Goal: Task Accomplishment & Management: Manage account settings

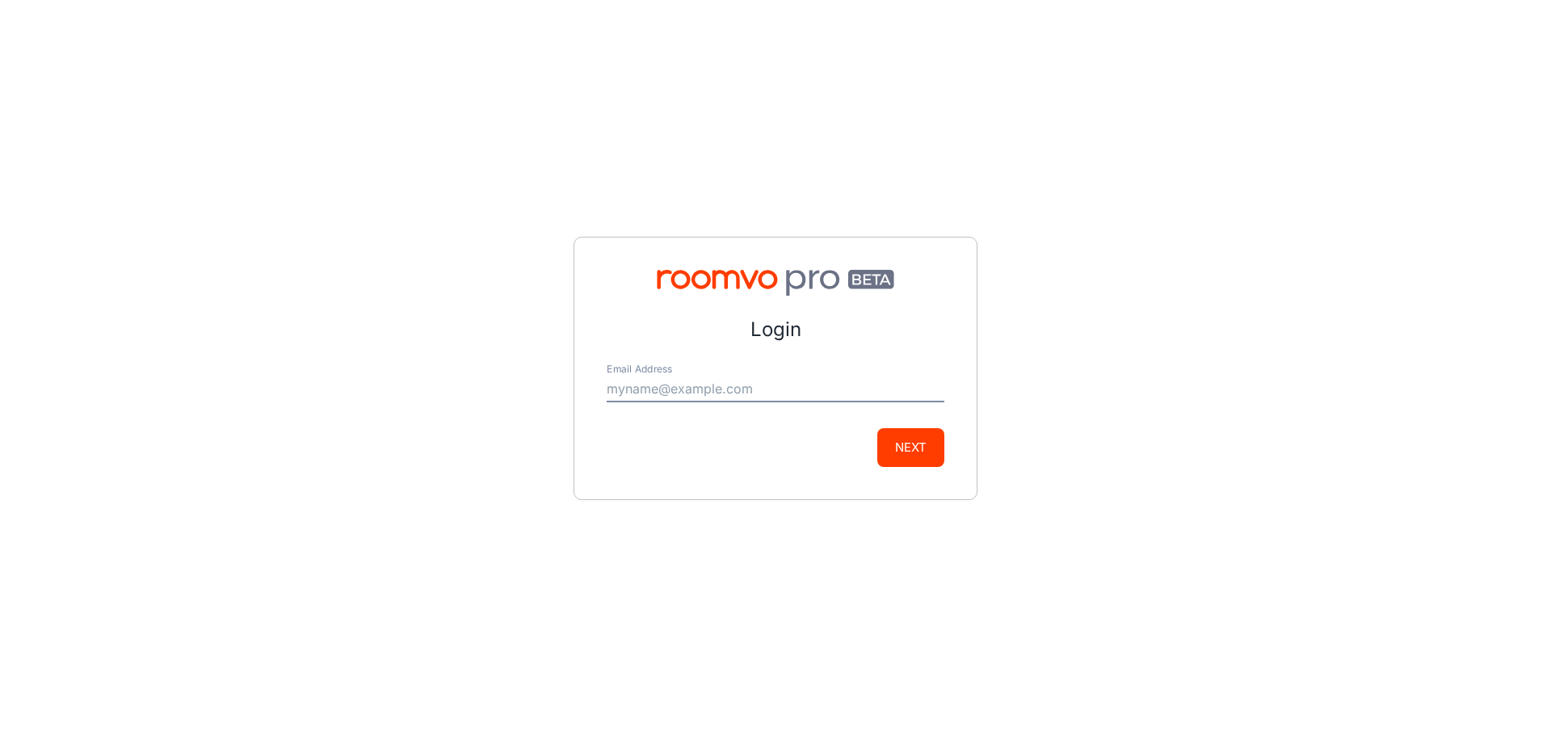
click at [735, 382] on input "Email Address" at bounding box center [776, 390] width 338 height 26
type input "[EMAIL_ADDRESS][DOMAIN_NAME]"
click at [891, 447] on button "Next" at bounding box center [911, 447] width 67 height 39
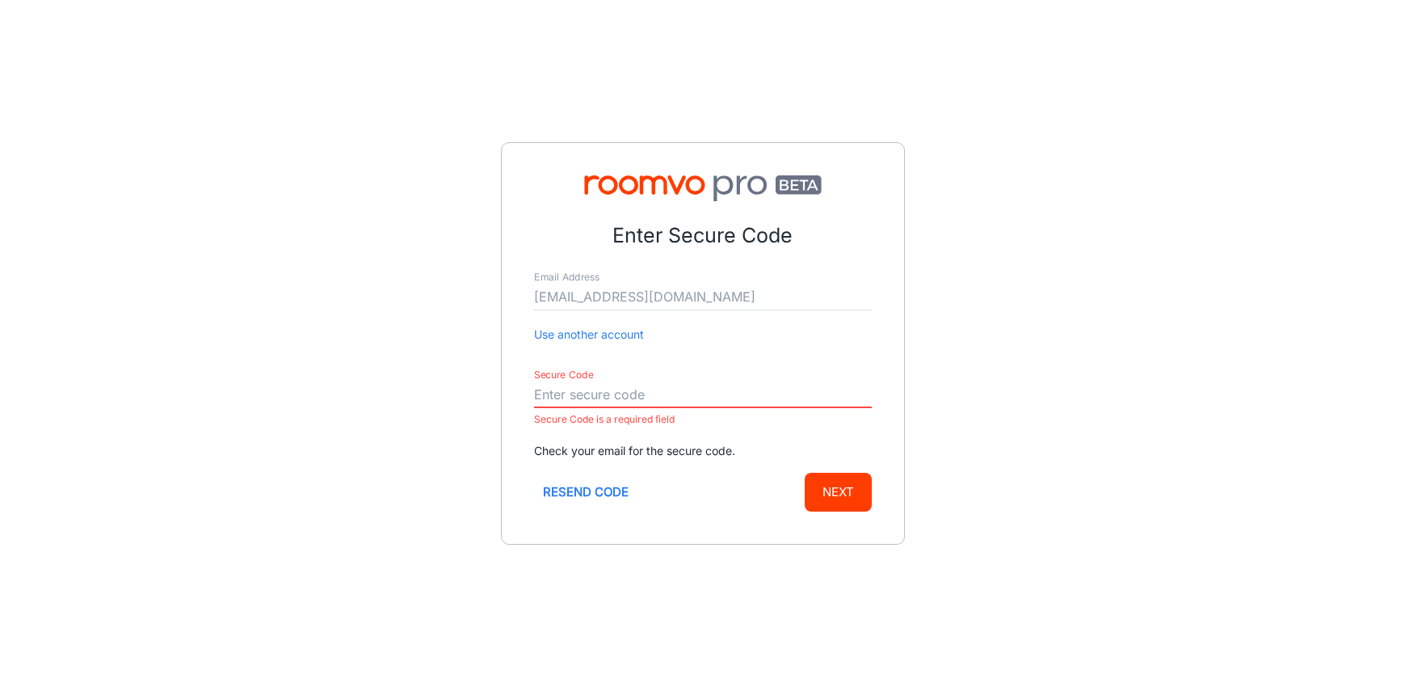
click at [625, 388] on input "Secure Code" at bounding box center [703, 395] width 338 height 26
paste input "770735"
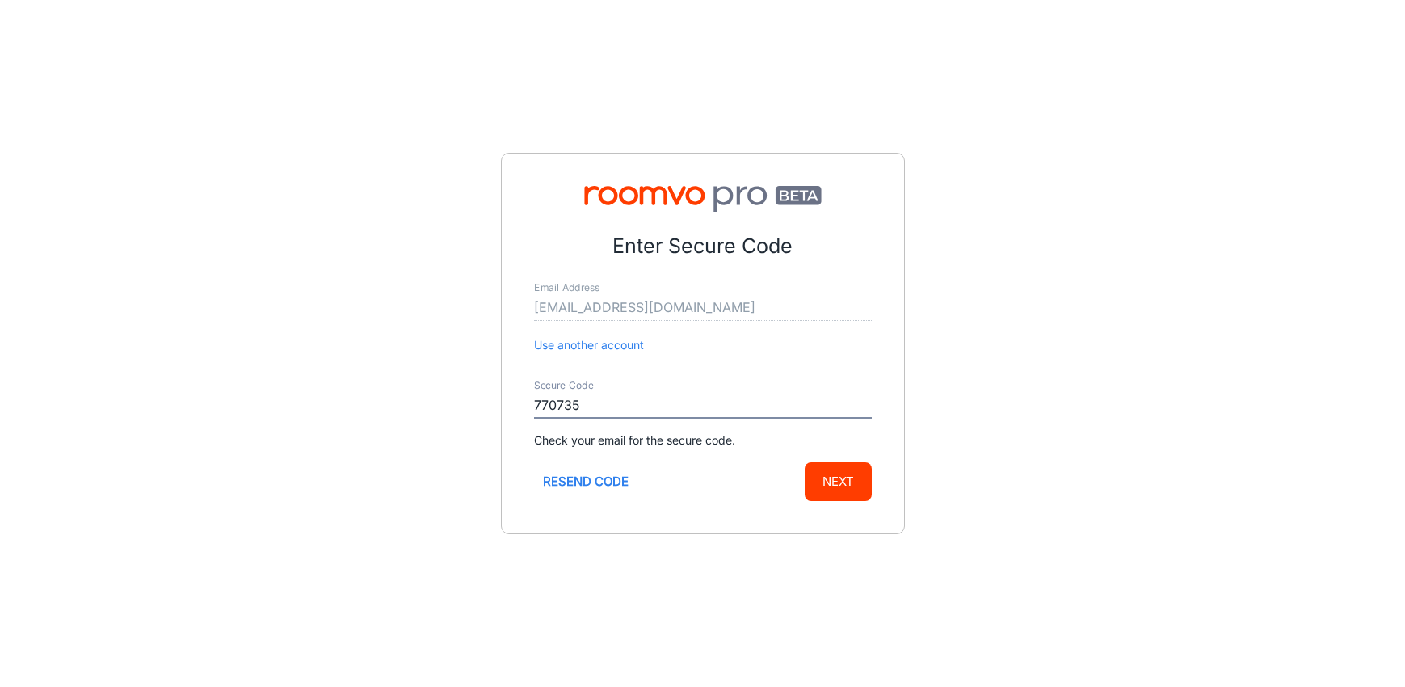
type input "770735"
click at [838, 490] on button "Next" at bounding box center [838, 481] width 67 height 39
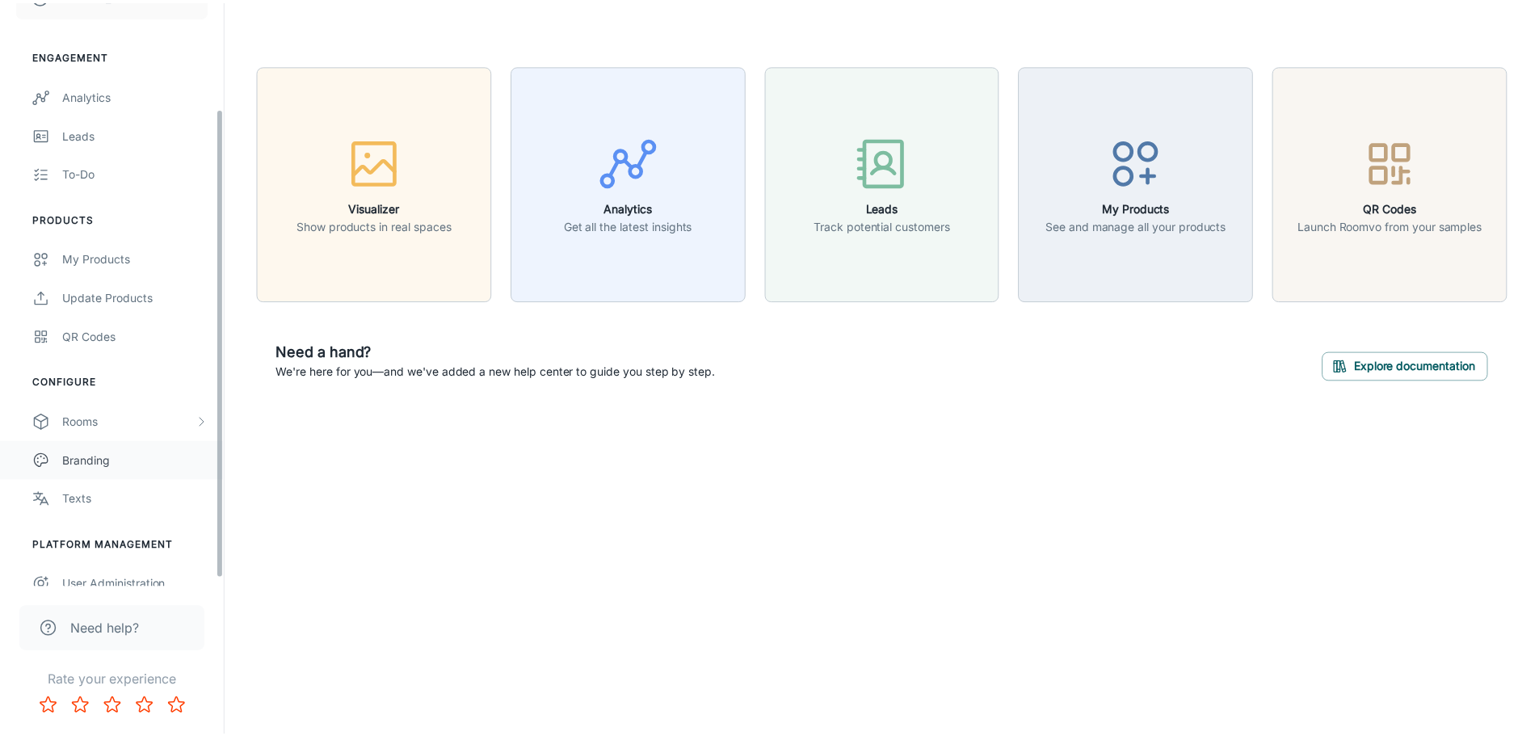
scroll to position [141, 0]
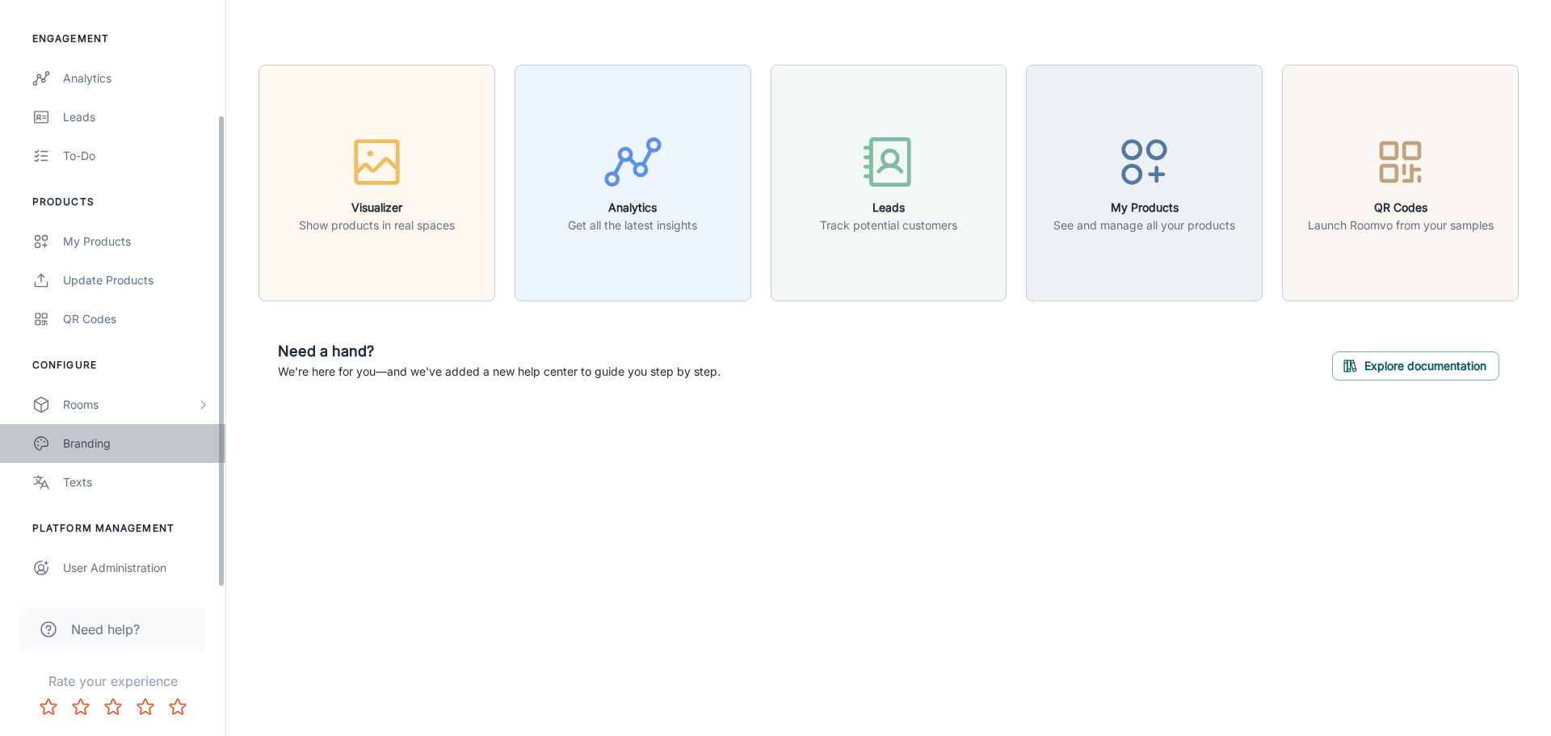
click at [117, 435] on div "Branding" at bounding box center [136, 444] width 146 height 18
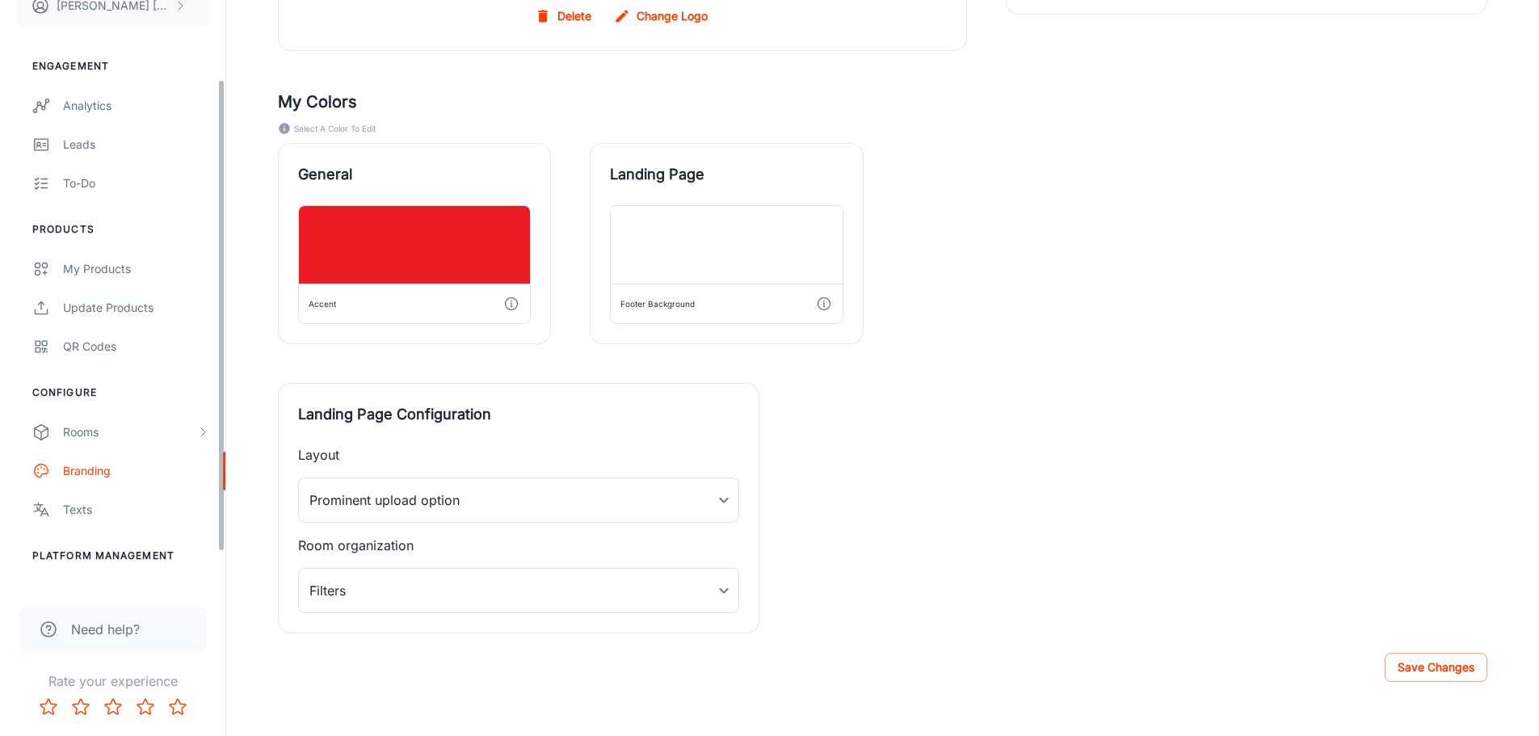
scroll to position [141, 0]
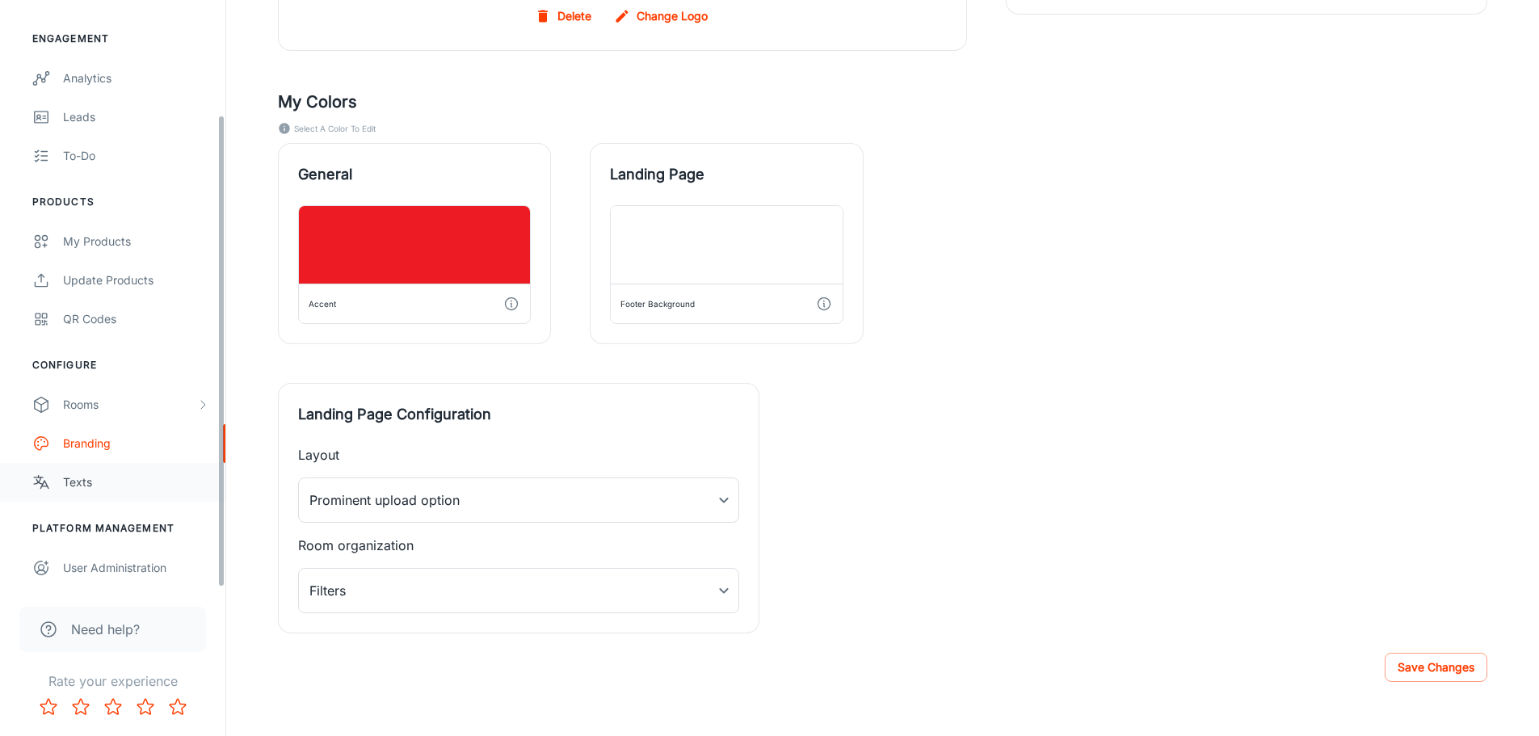
click at [54, 476] on link "Texts" at bounding box center [112, 482] width 225 height 39
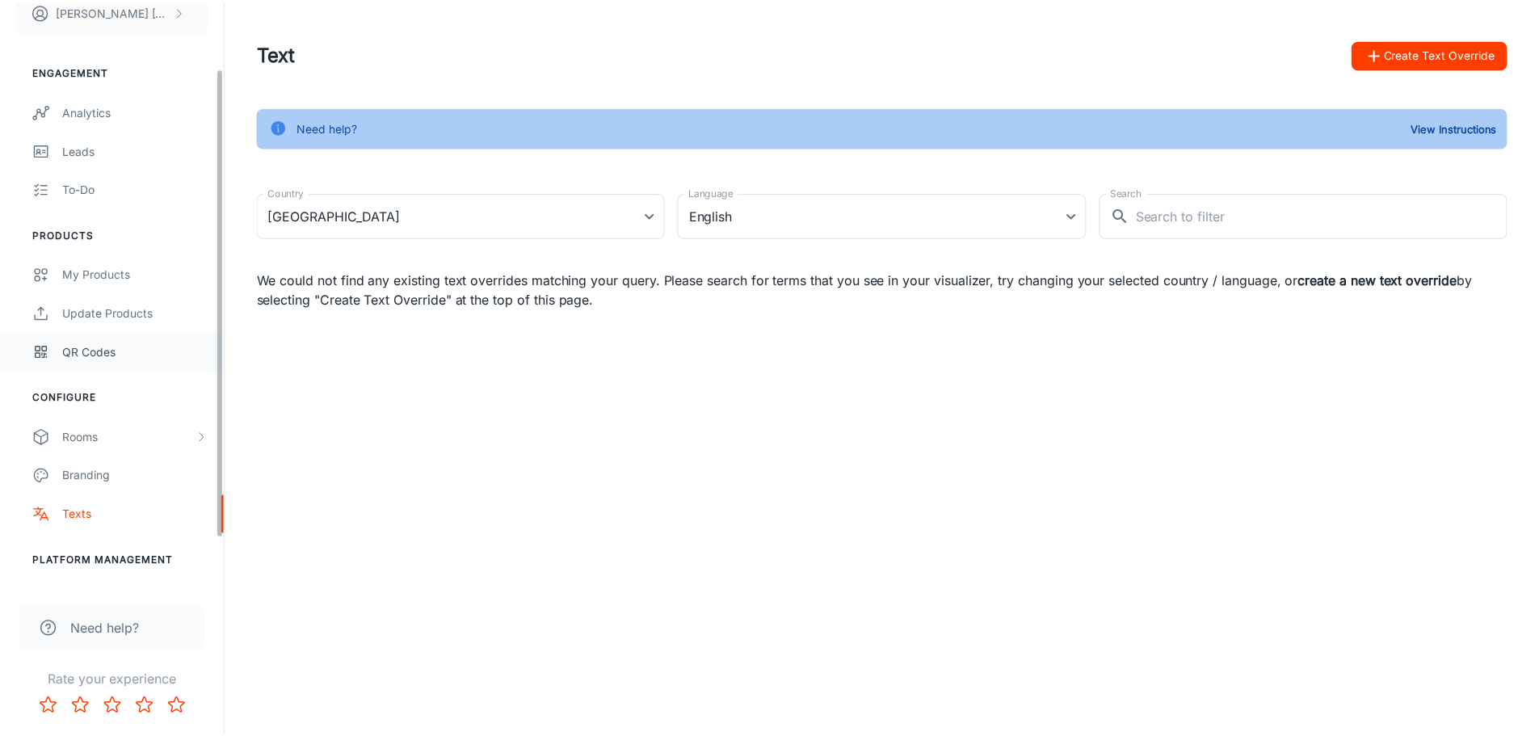
scroll to position [141, 0]
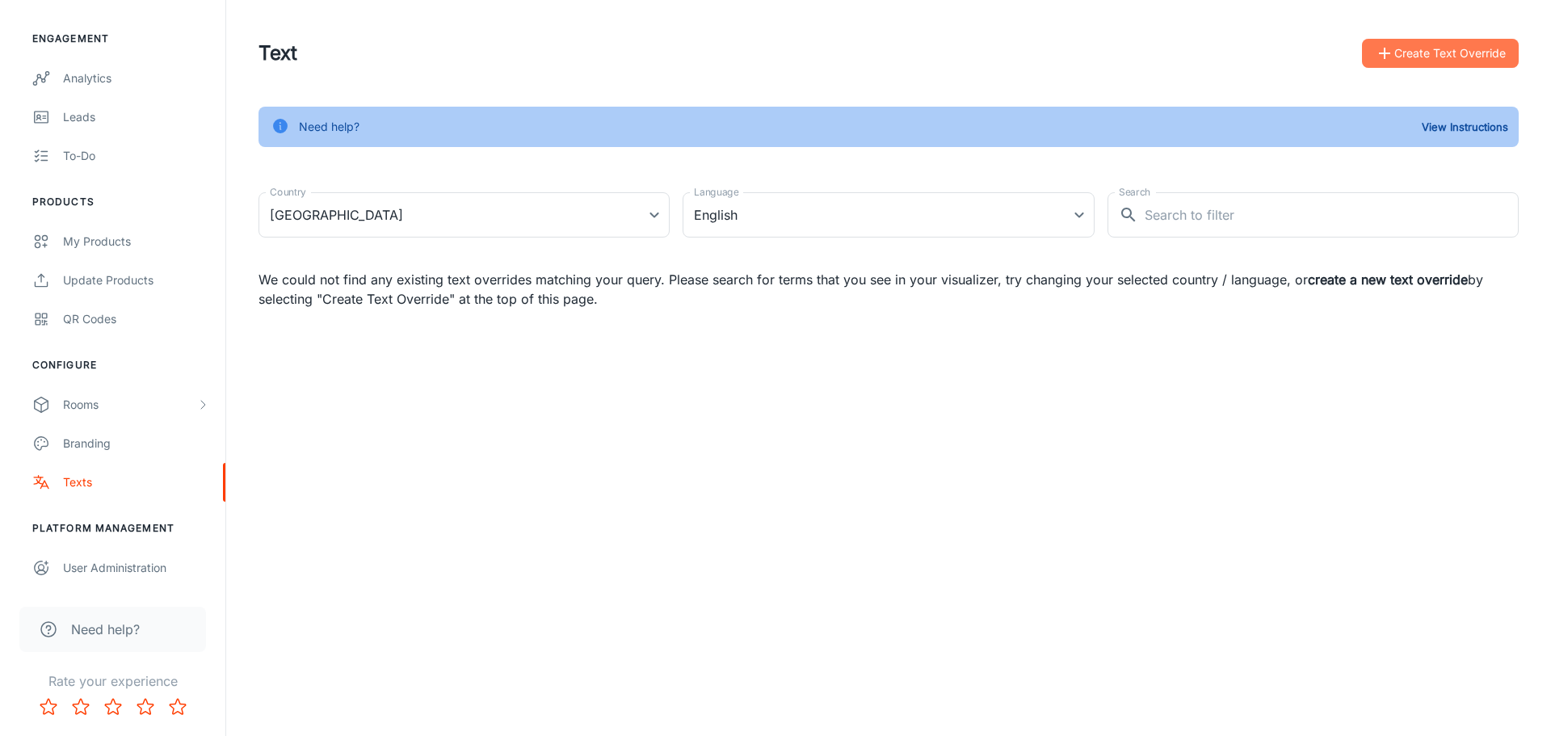
click at [1372, 48] on button "Create Text Override" at bounding box center [1440, 53] width 157 height 29
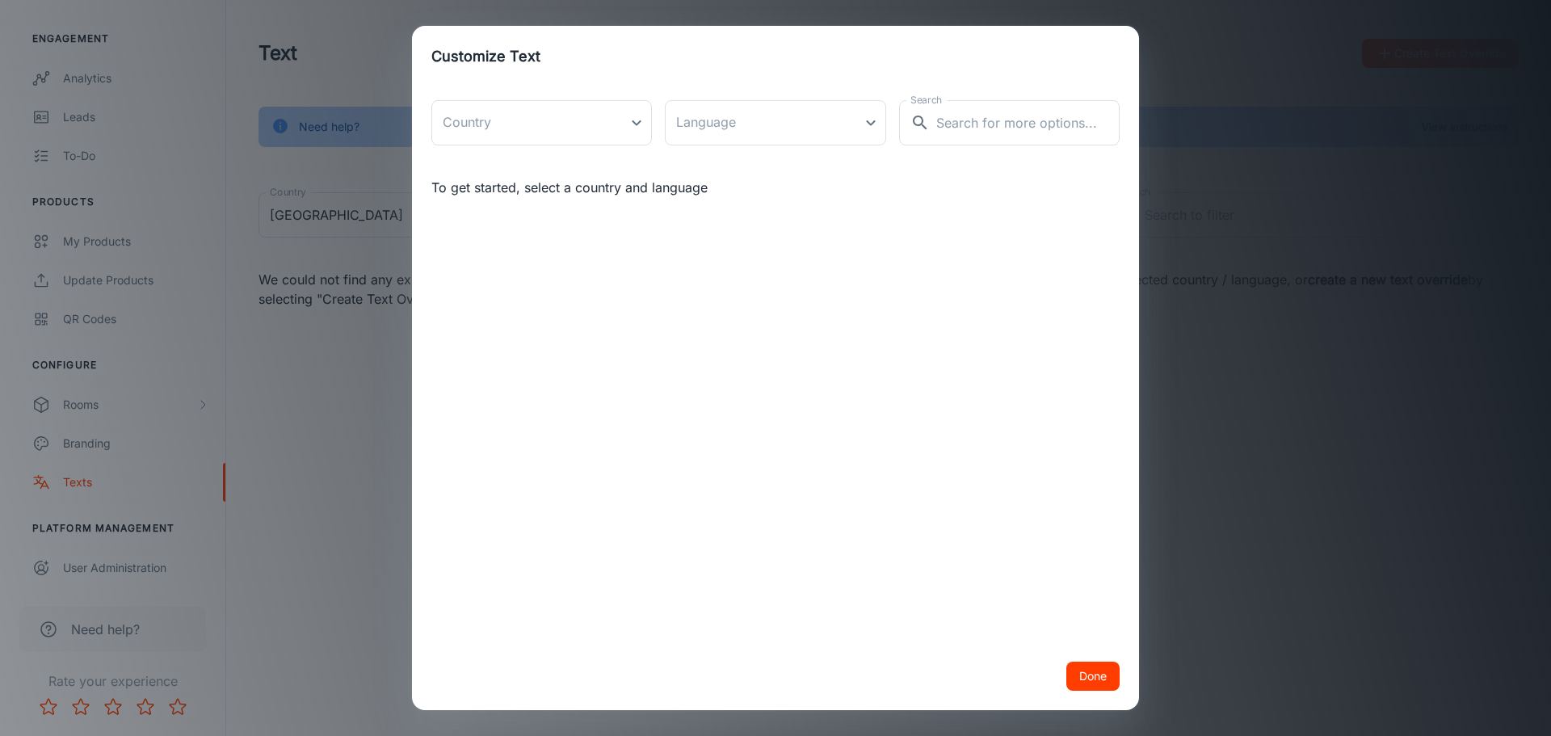
click at [1274, 629] on div "Customize Text Country ​ Country Language ​ Language Search ​ Search To get sta…" at bounding box center [775, 368] width 1551 height 736
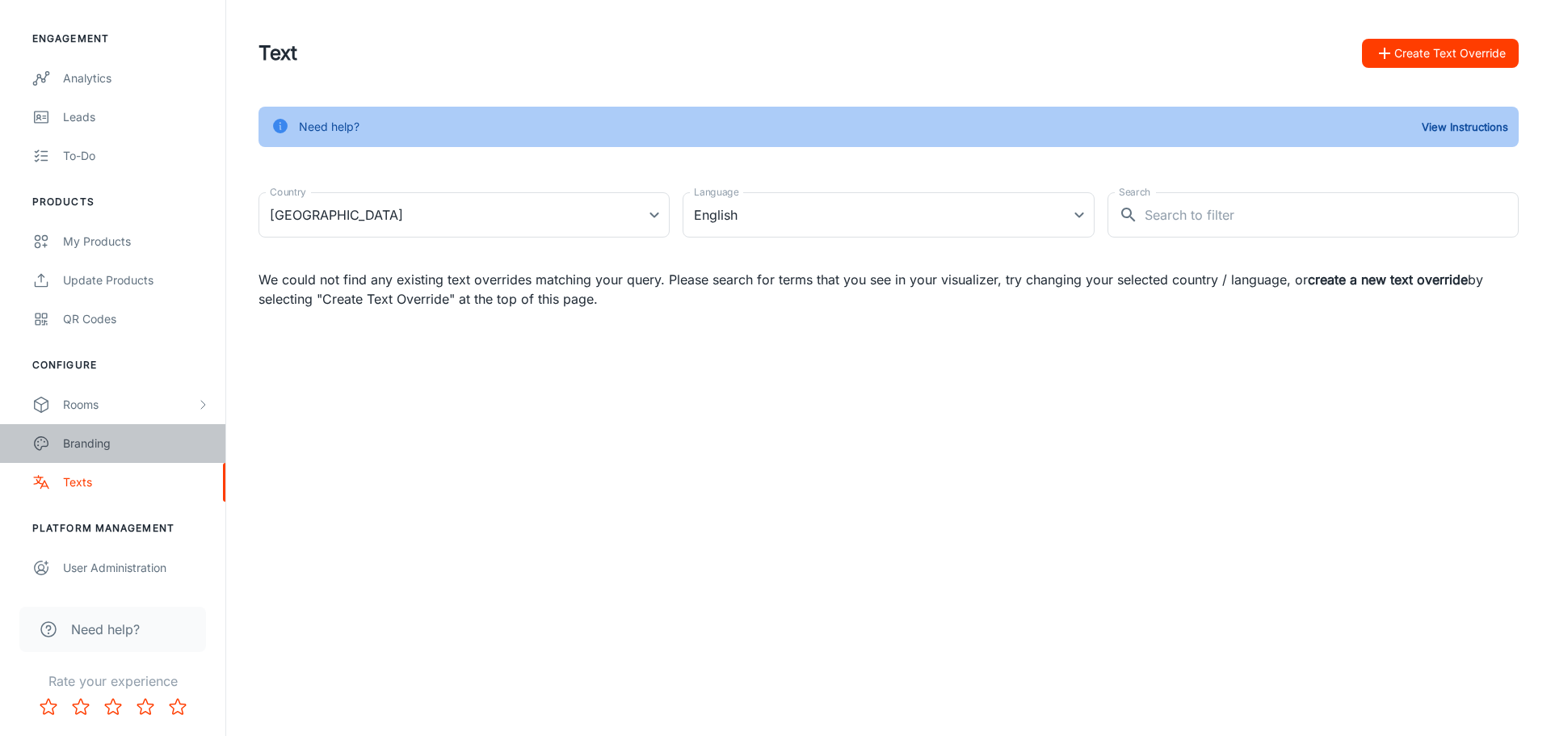
click at [109, 450] on div "Branding" at bounding box center [136, 444] width 146 height 18
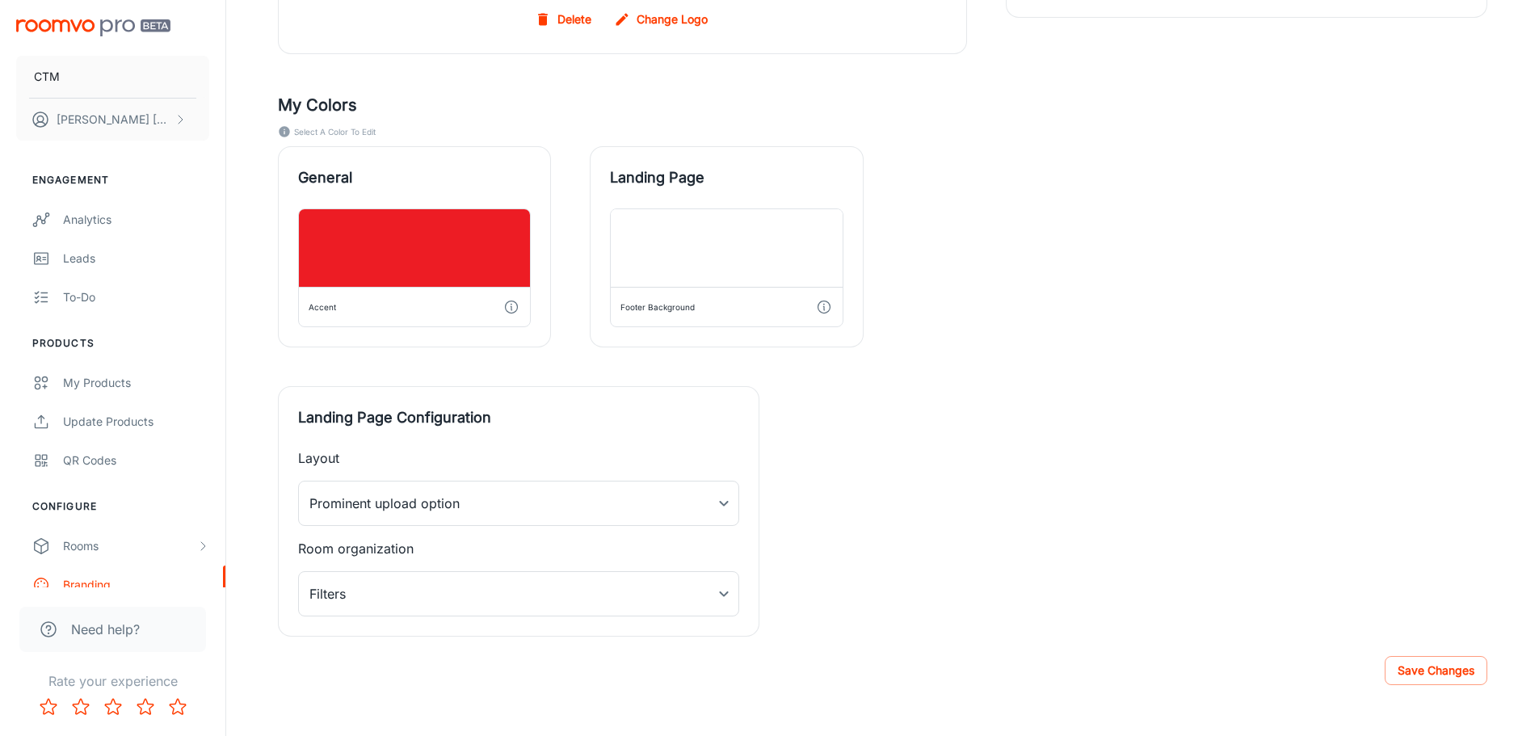
scroll to position [404, 0]
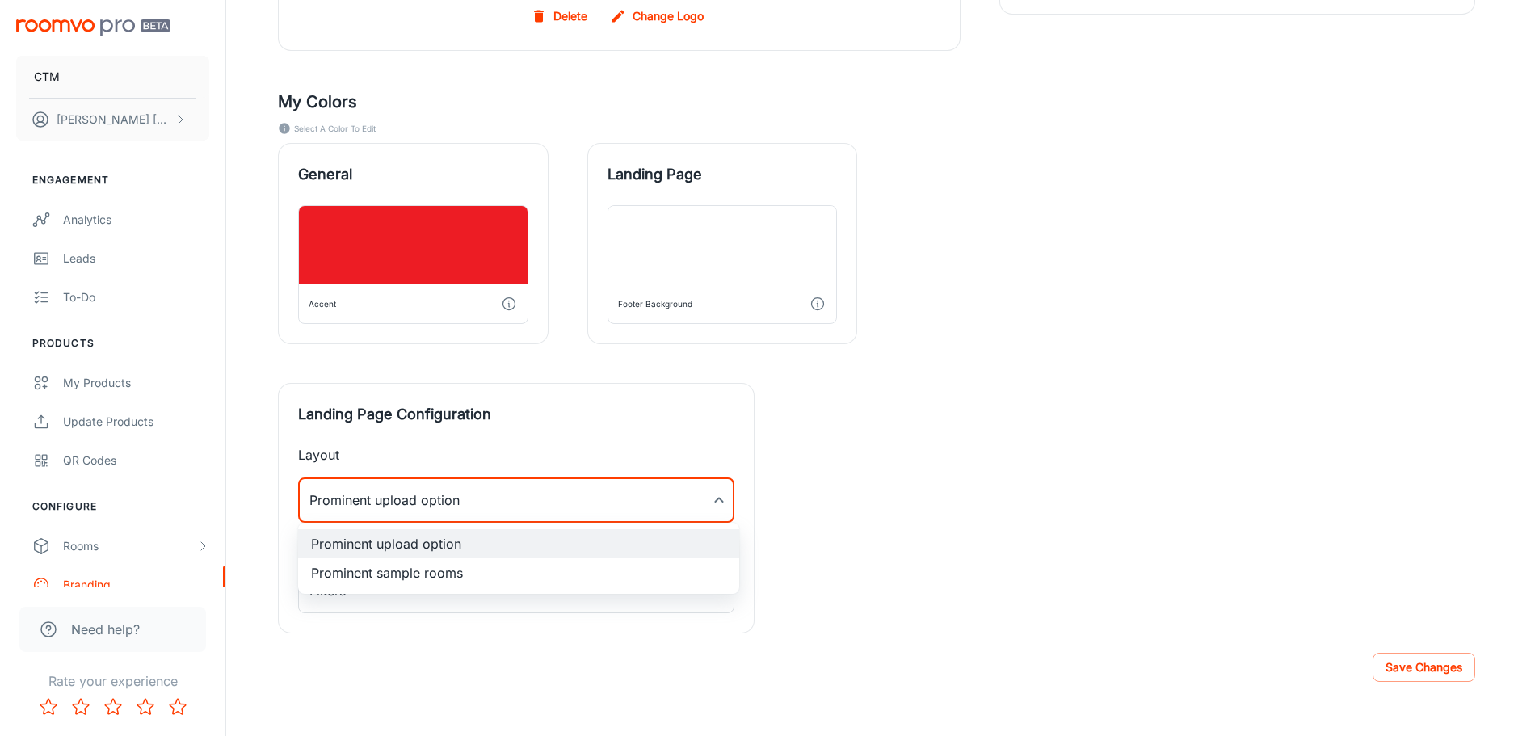
click at [990, 495] on div at bounding box center [775, 368] width 1551 height 736
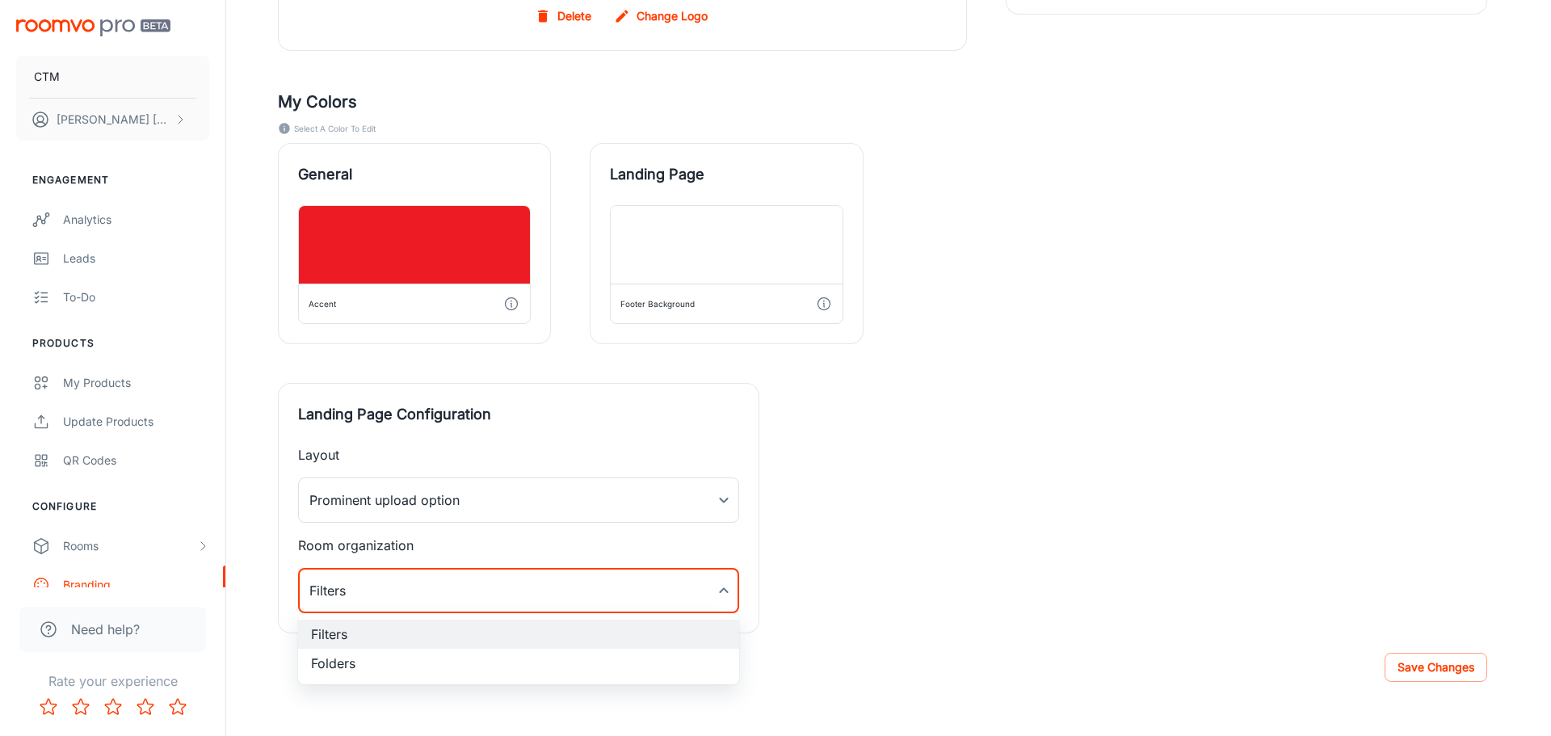
click at [1001, 539] on div at bounding box center [775, 368] width 1551 height 736
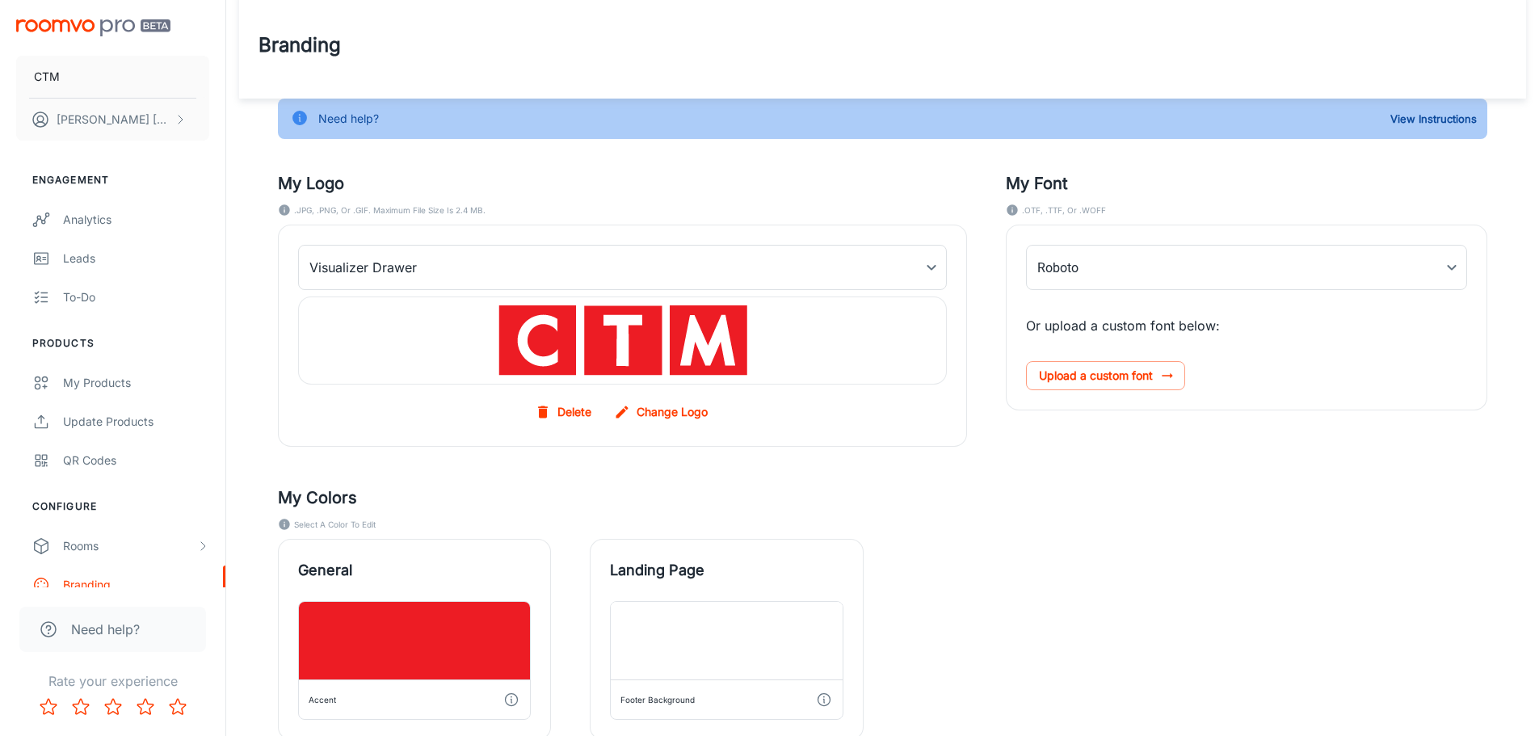
scroll to position [0, 0]
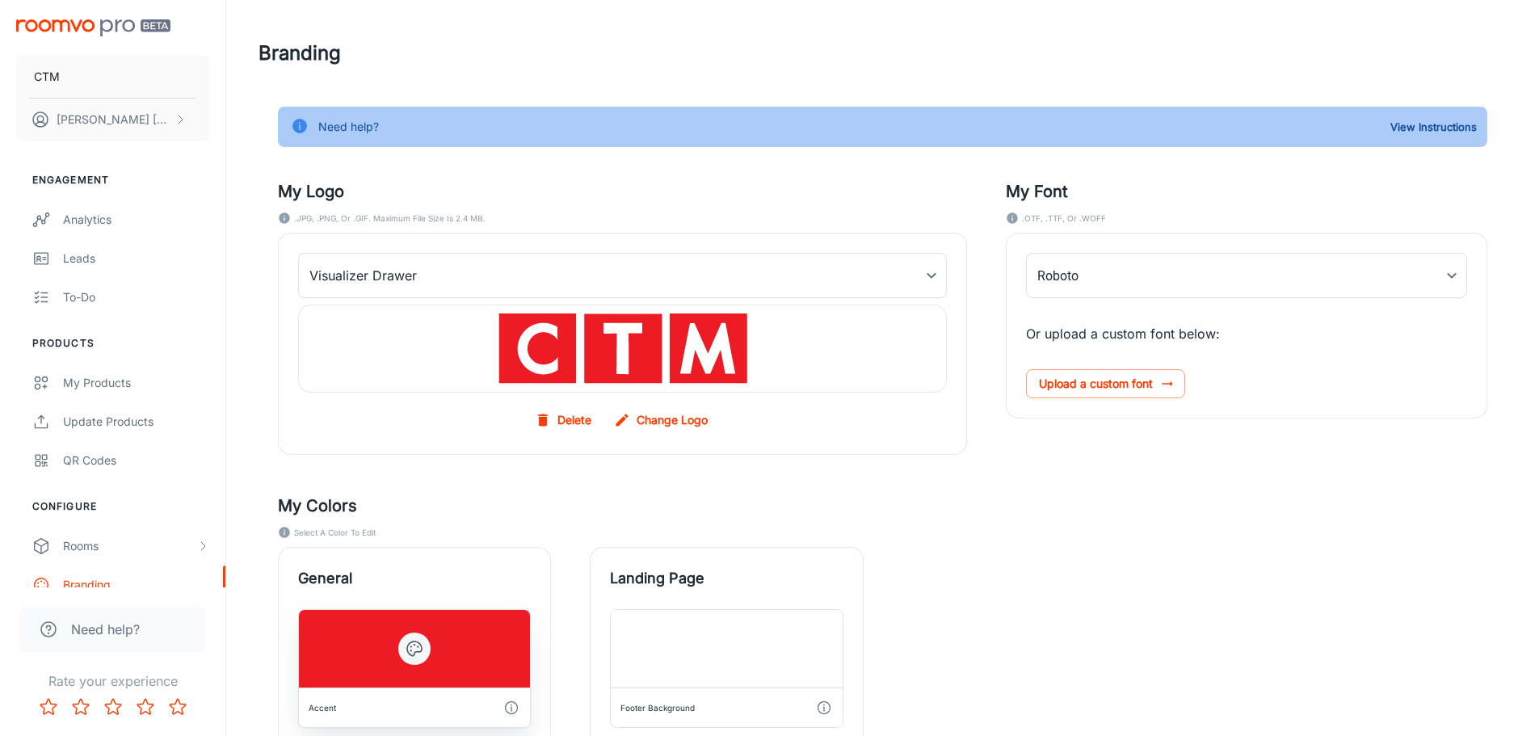
click at [357, 635] on div at bounding box center [414, 649] width 231 height 78
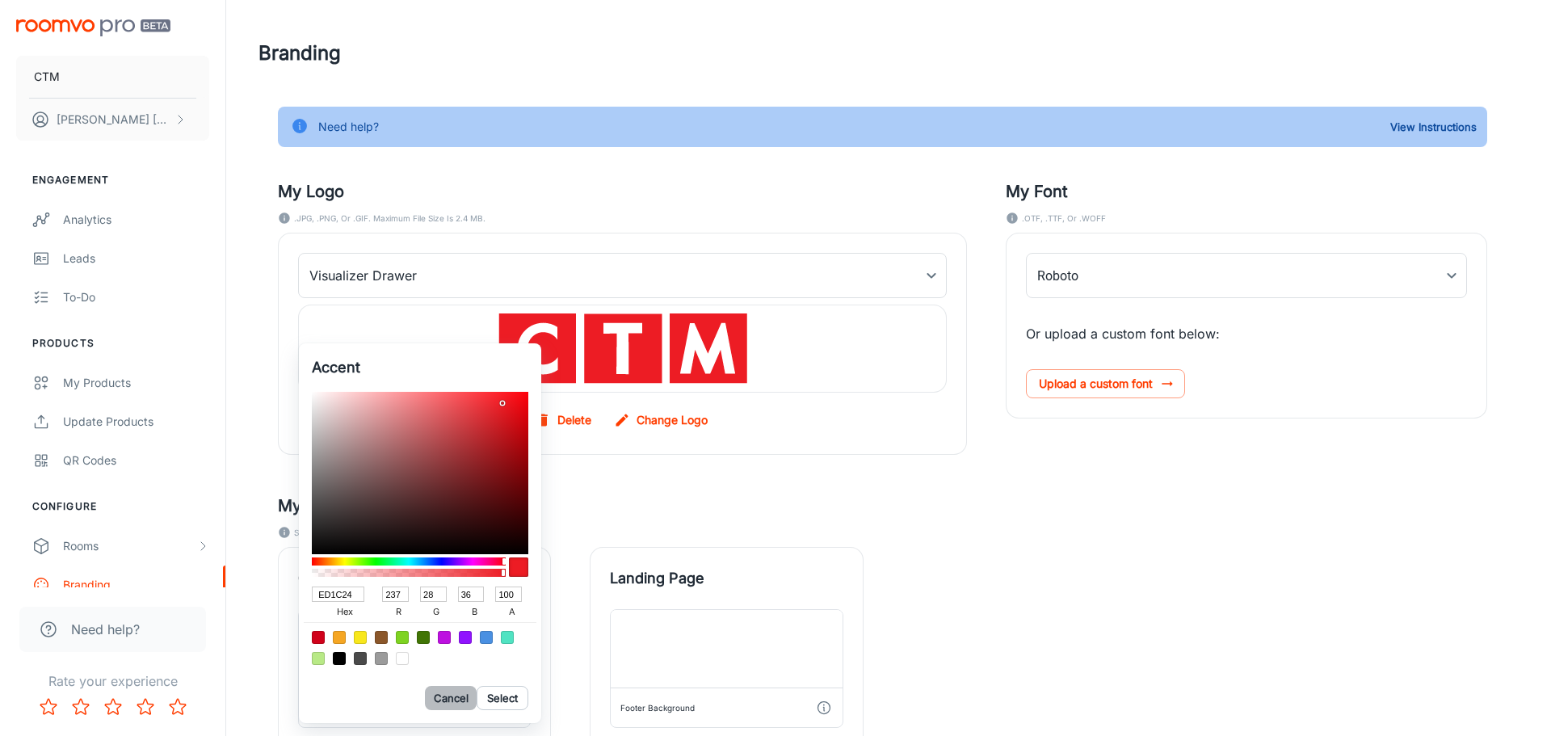
click at [453, 691] on button "Cancel" at bounding box center [451, 698] width 52 height 24
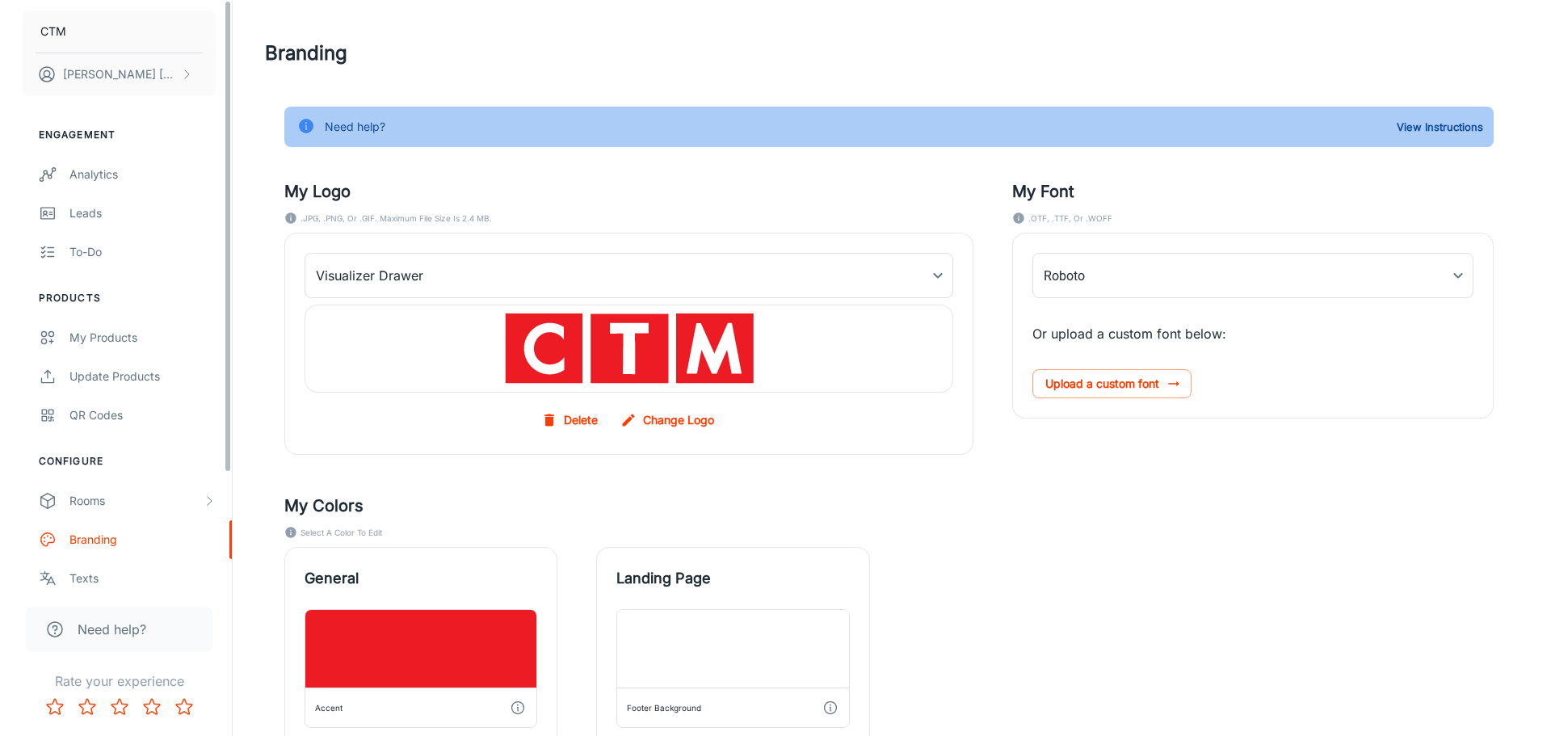
scroll to position [81, 0]
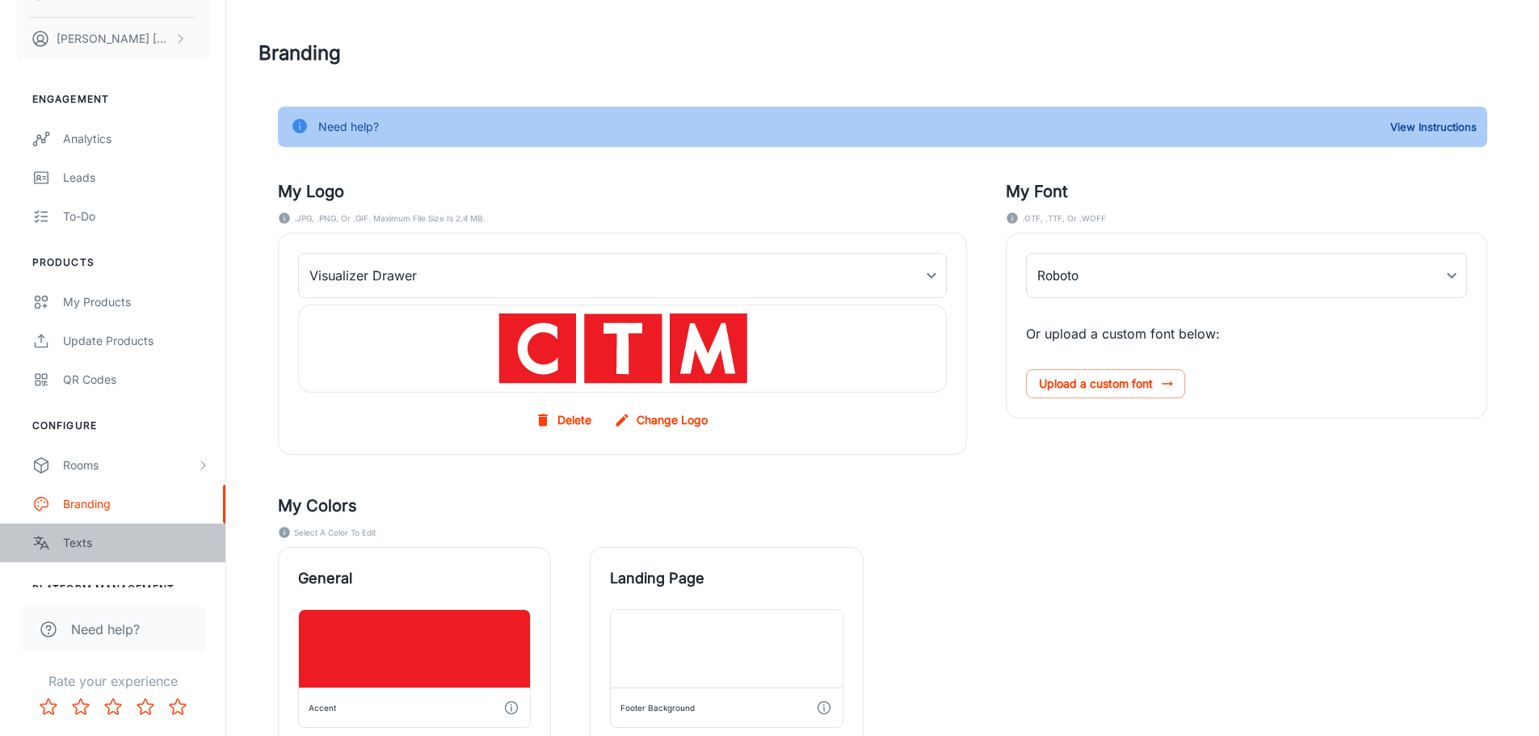
click at [74, 543] on div "Texts" at bounding box center [136, 543] width 146 height 18
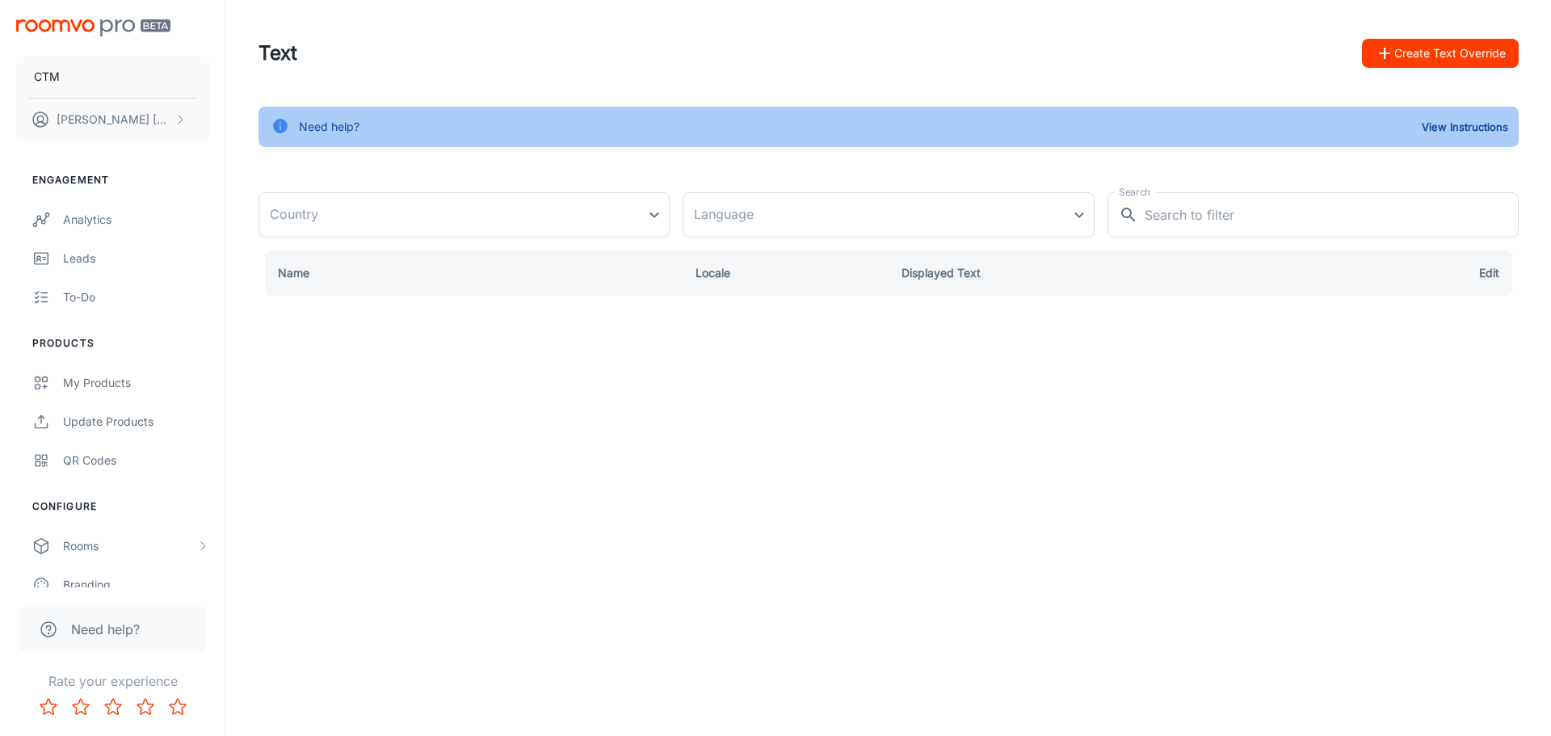
type input "[GEOGRAPHIC_DATA]"
type input "en-us"
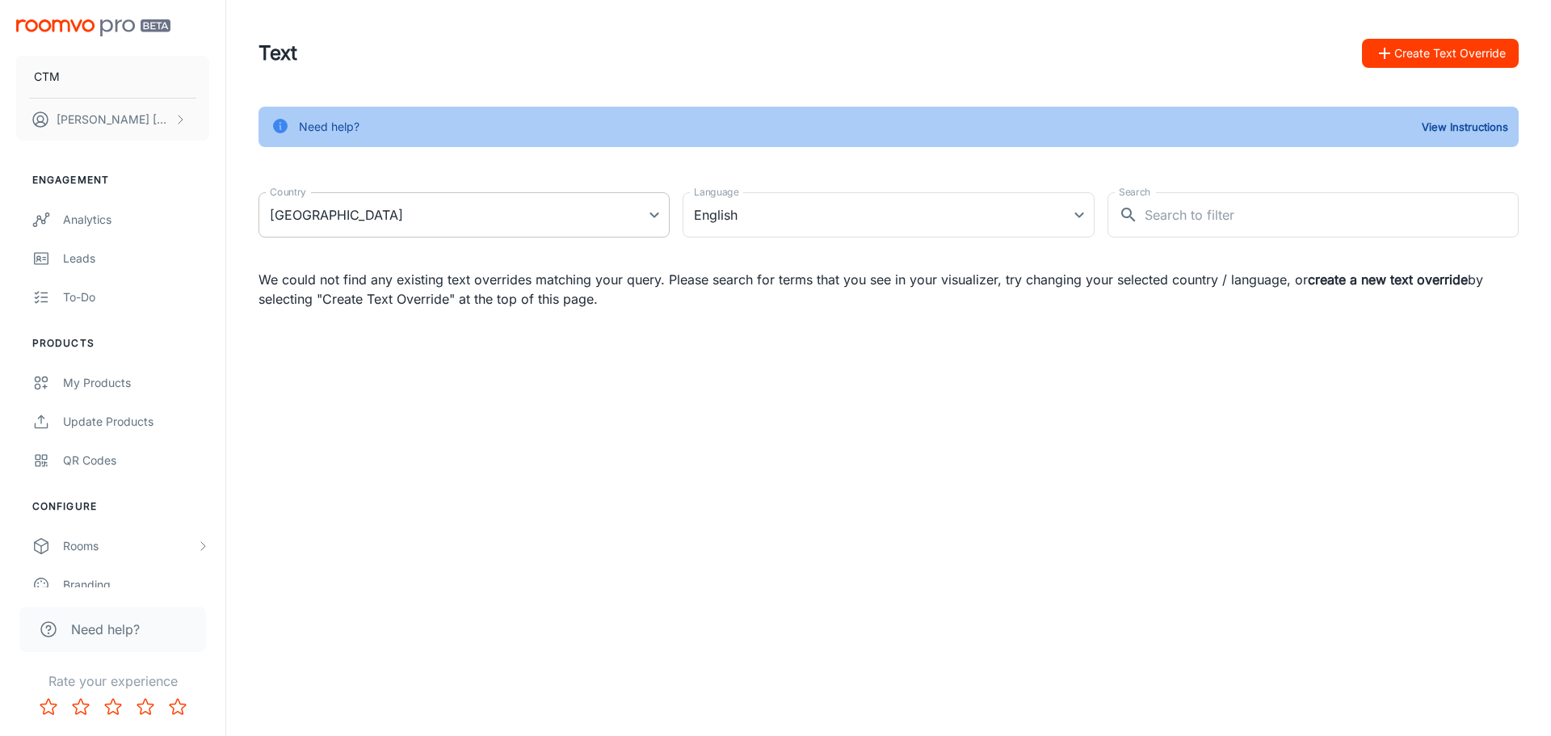
click at [543, 237] on body "CTM [PERSON_NAME] Engagement Analytics Leads To-do Products My Products Update …" at bounding box center [775, 368] width 1551 height 736
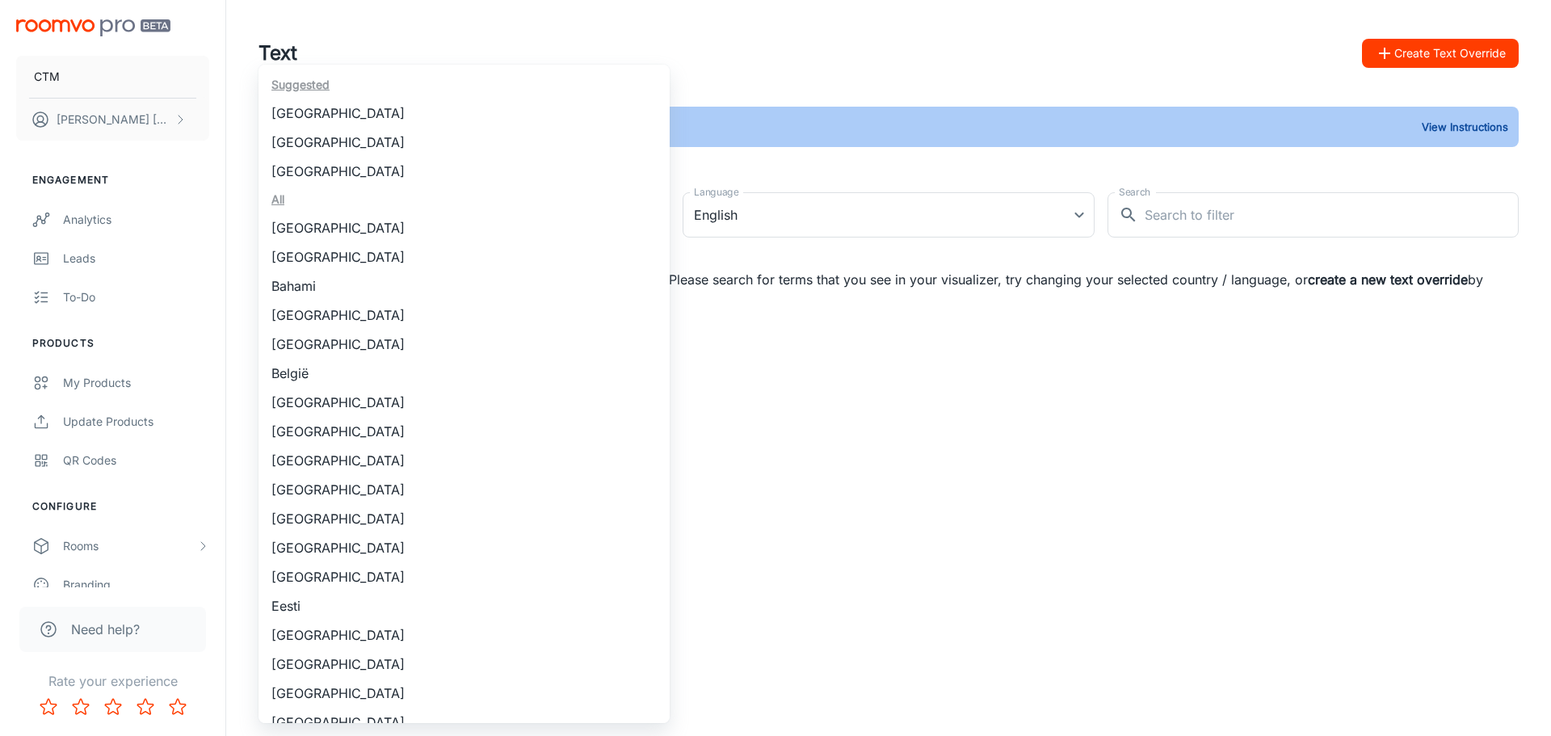
scroll to position [1463, 0]
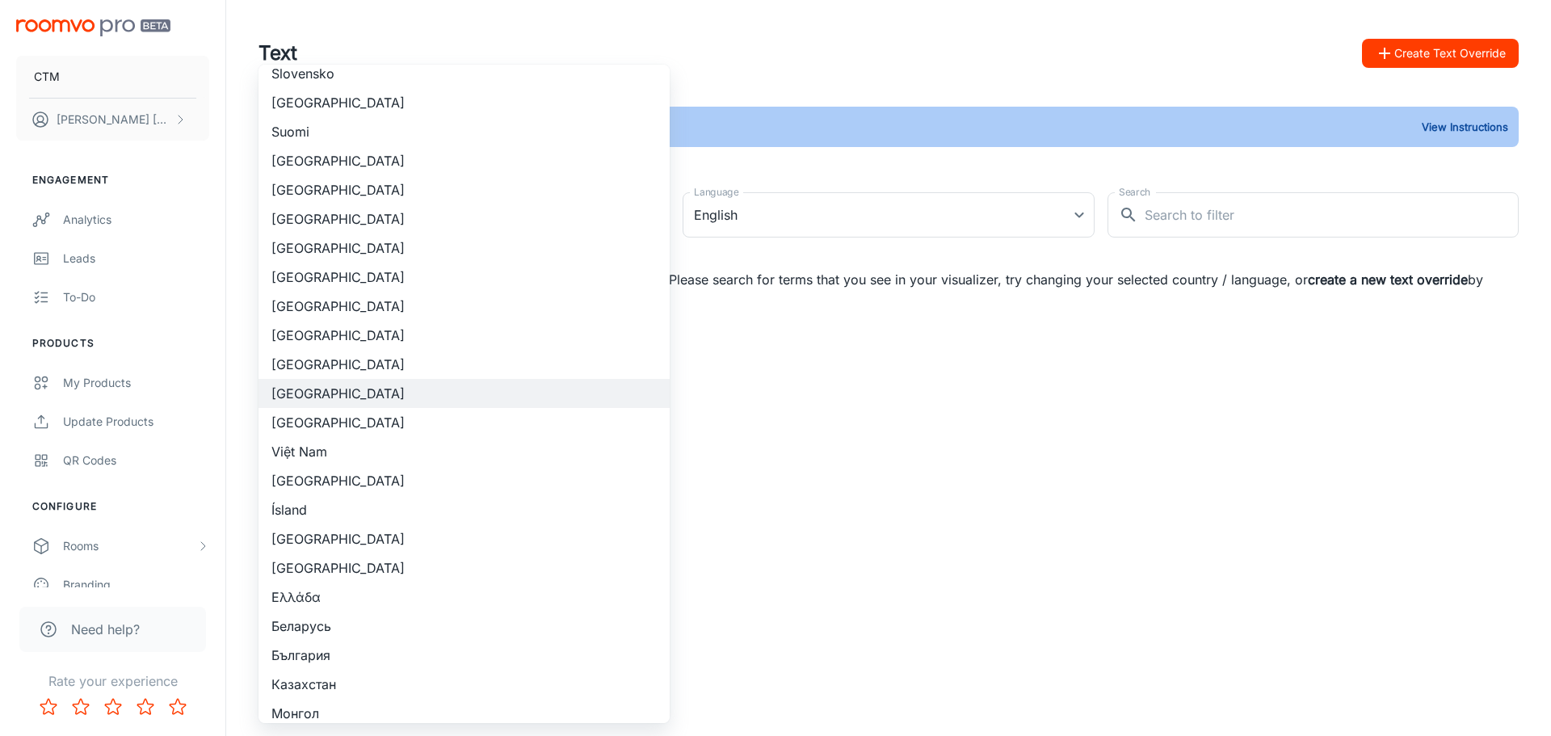
click at [1008, 450] on div at bounding box center [775, 368] width 1551 height 736
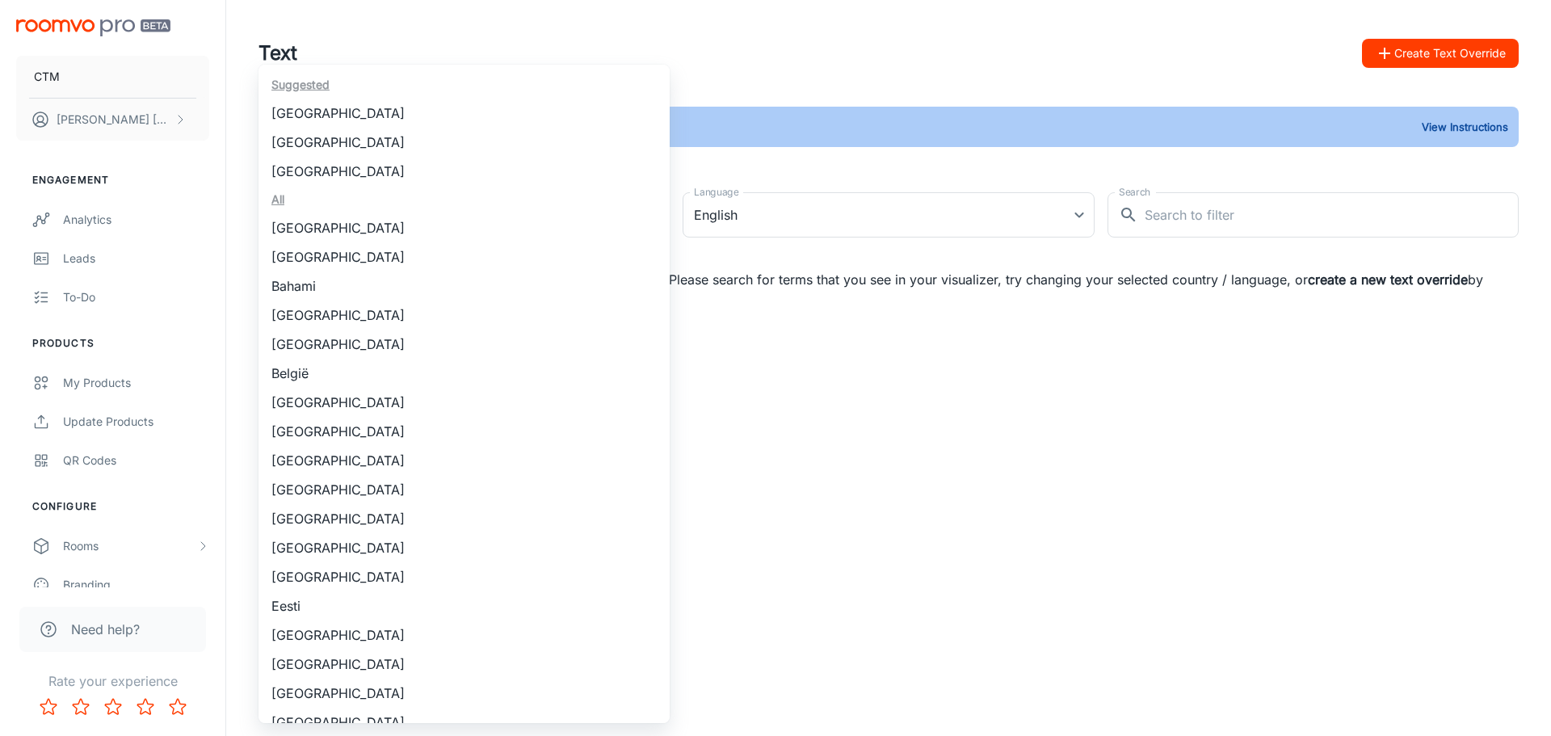
click at [587, 220] on body "CTM [PERSON_NAME] Engagement Analytics Leads To-do Products My Products Update …" at bounding box center [775, 368] width 1551 height 736
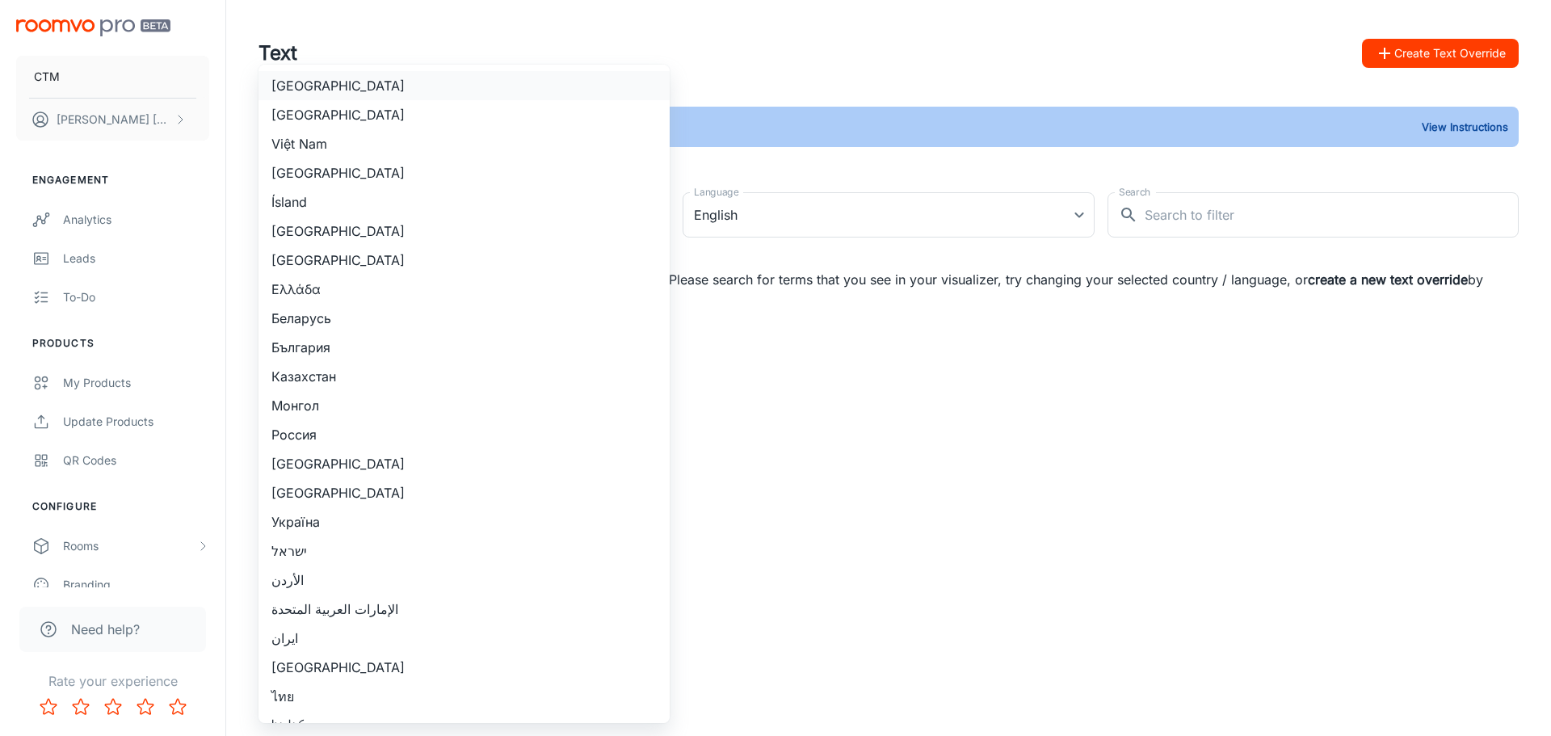
scroll to position [1787, 0]
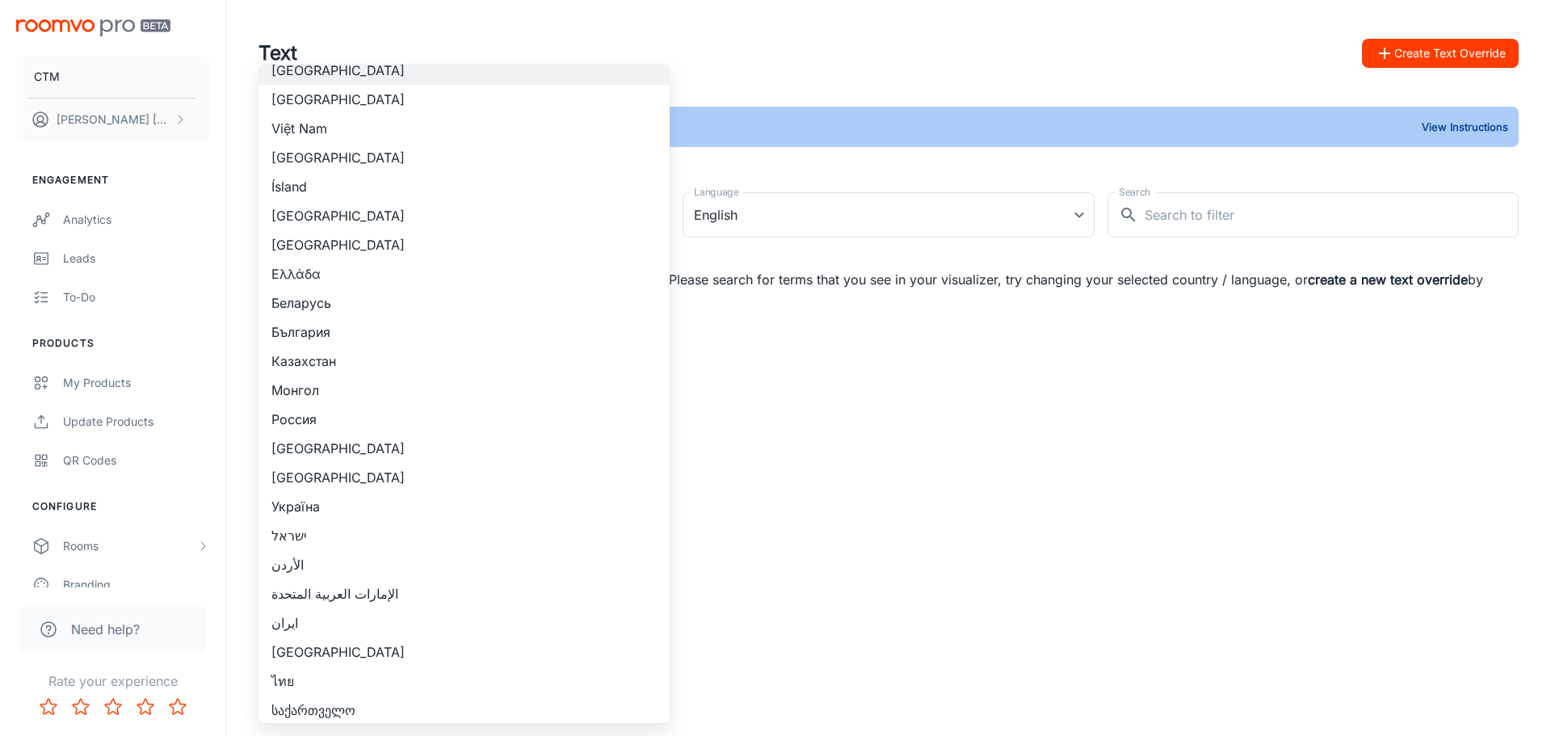
click at [928, 435] on div at bounding box center [775, 368] width 1551 height 736
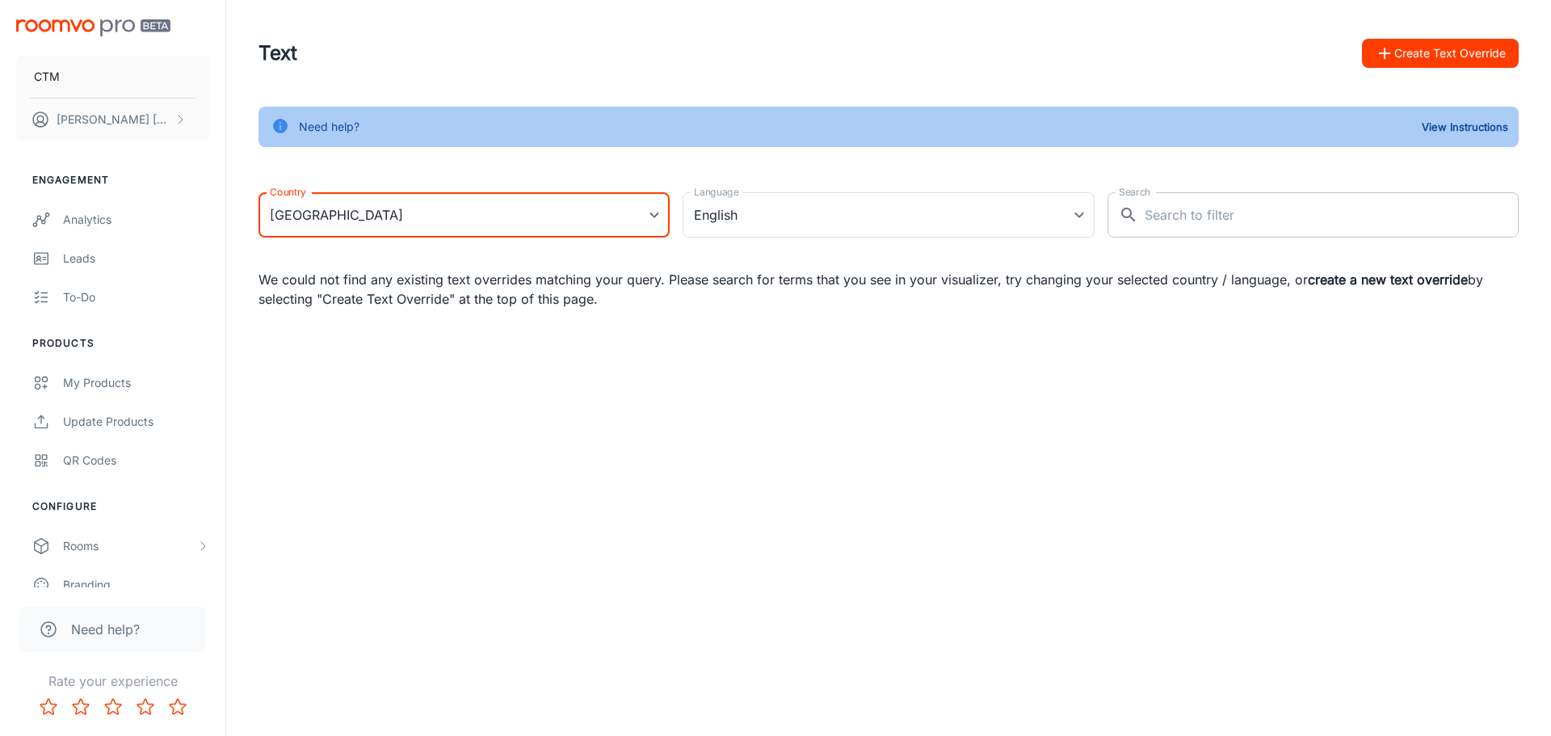
click at [1215, 215] on input "Search" at bounding box center [1332, 214] width 374 height 45
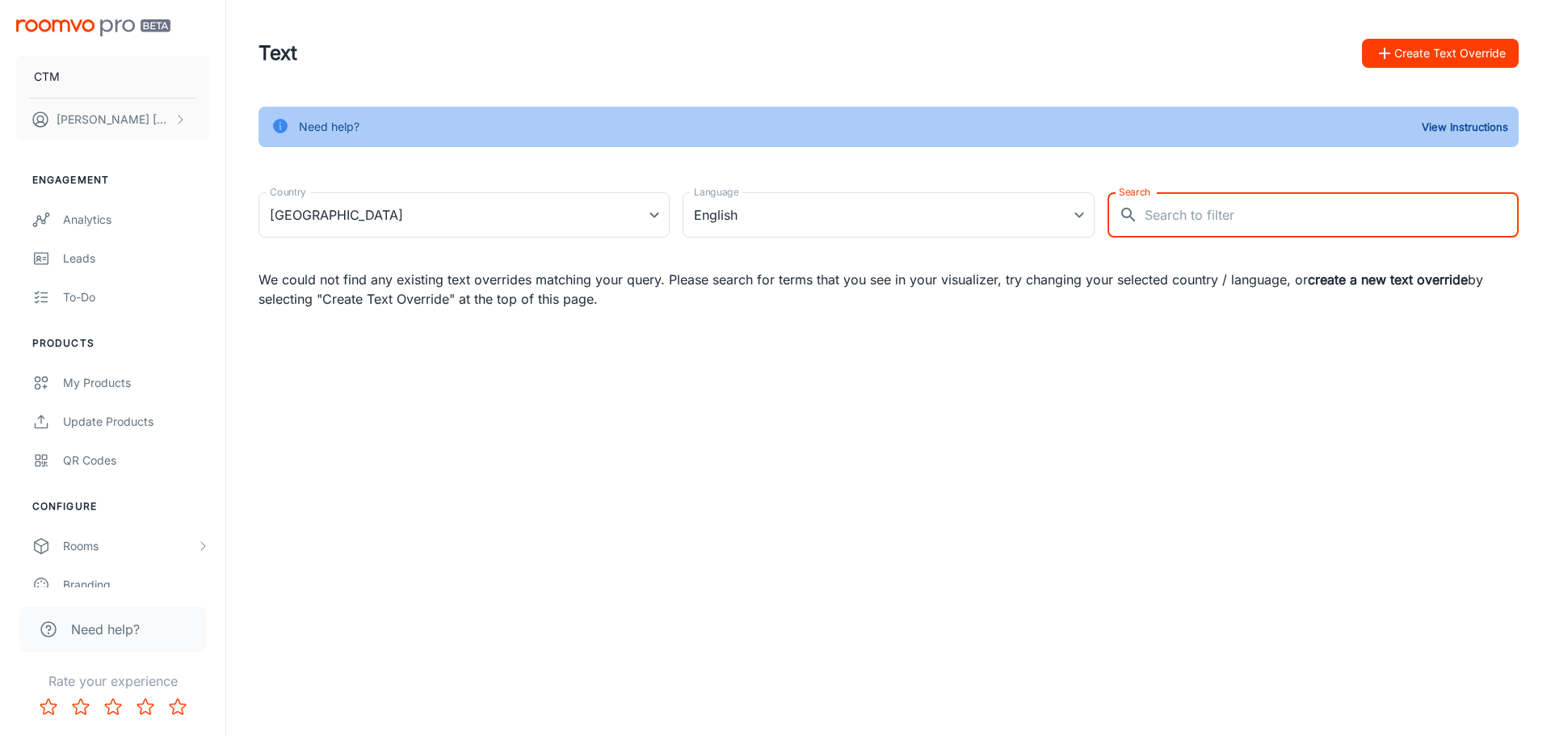
click at [1046, 385] on div "CTM [PERSON_NAME] Engagement Analytics Leads To-do Products My Products Update …" at bounding box center [775, 368] width 1551 height 736
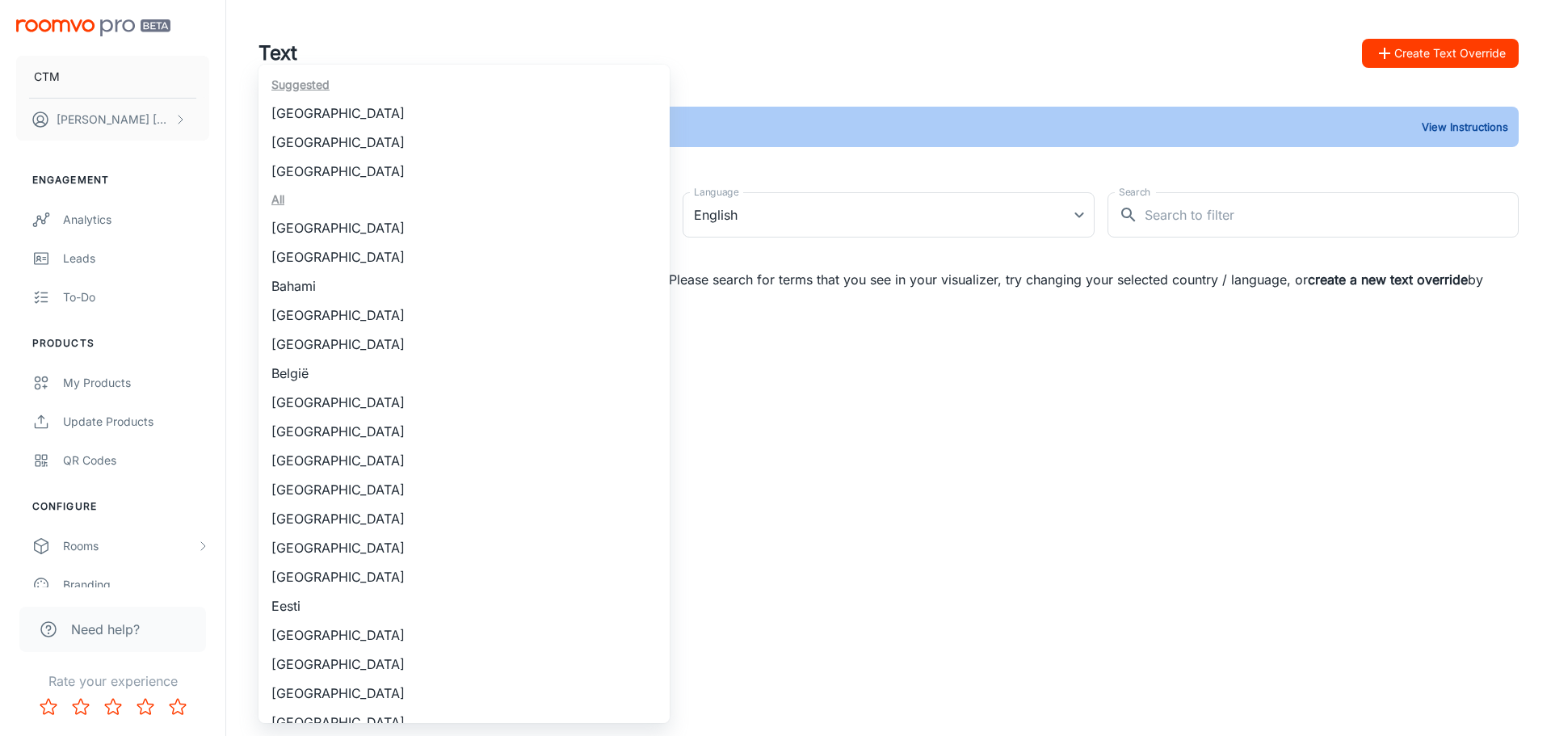
click at [617, 218] on body "CTM [PERSON_NAME] Engagement Analytics Leads To-do Products My Products Update …" at bounding box center [775, 368] width 1551 height 736
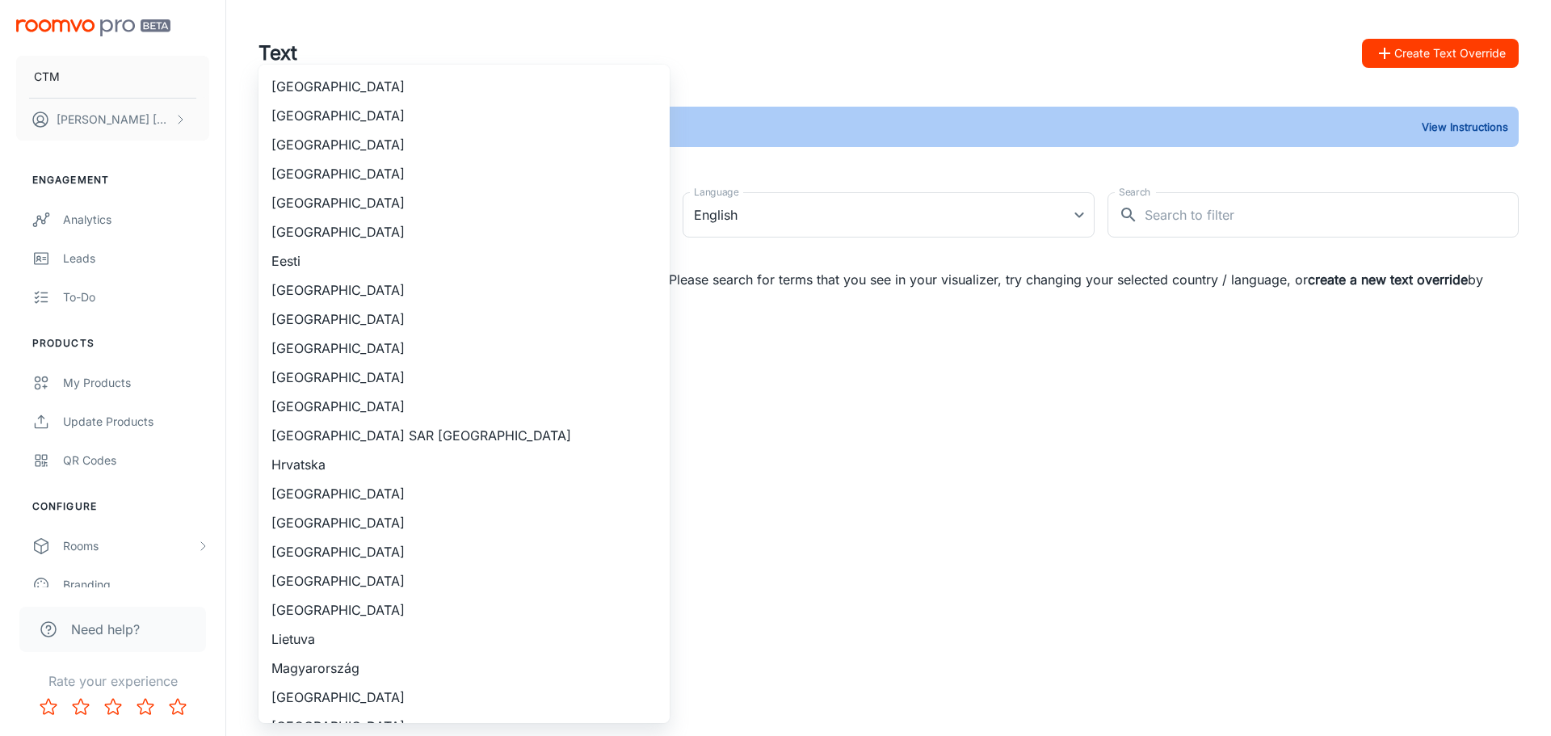
scroll to position [0, 0]
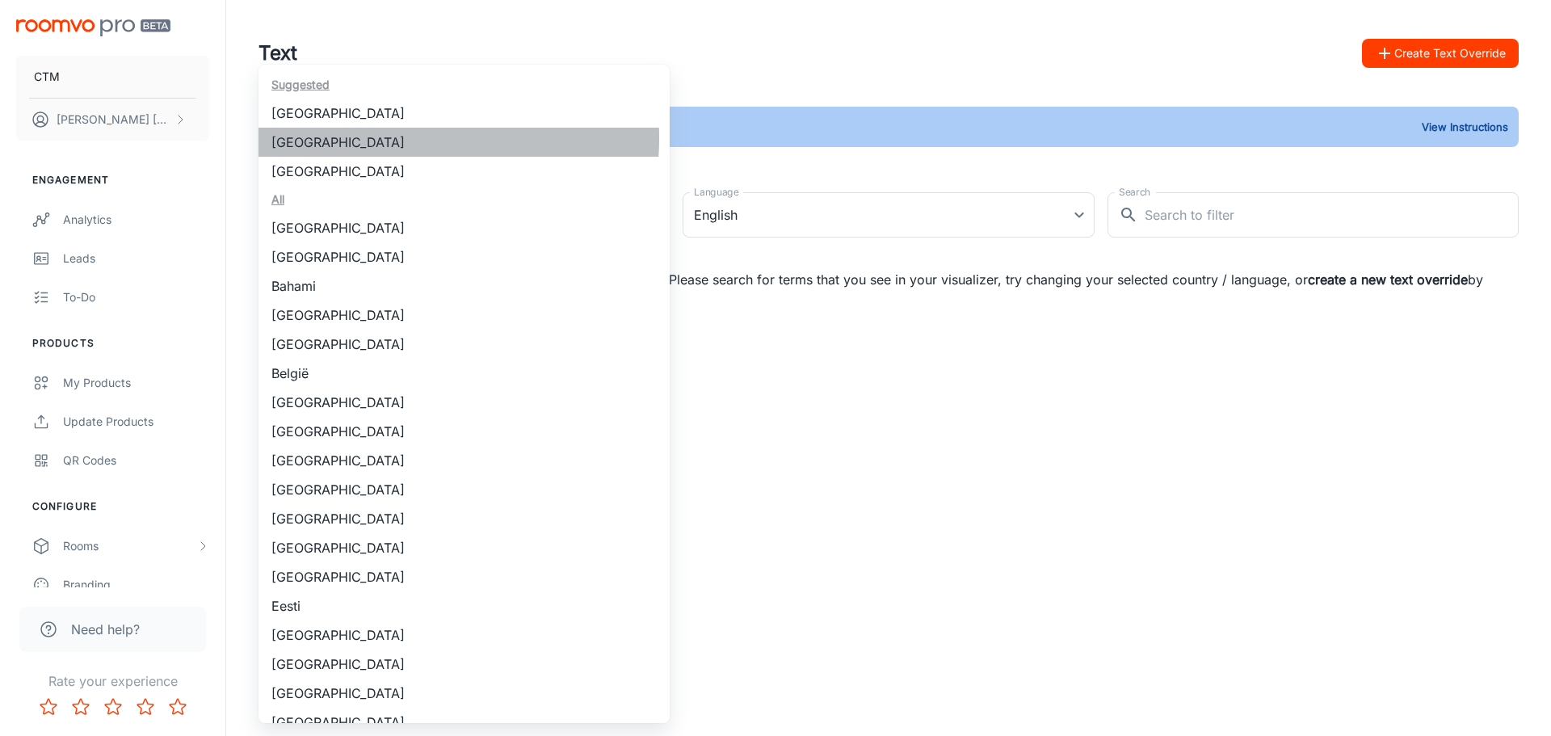
click at [352, 138] on li "[GEOGRAPHIC_DATA]" at bounding box center [464, 142] width 411 height 29
type input "[GEOGRAPHIC_DATA]"
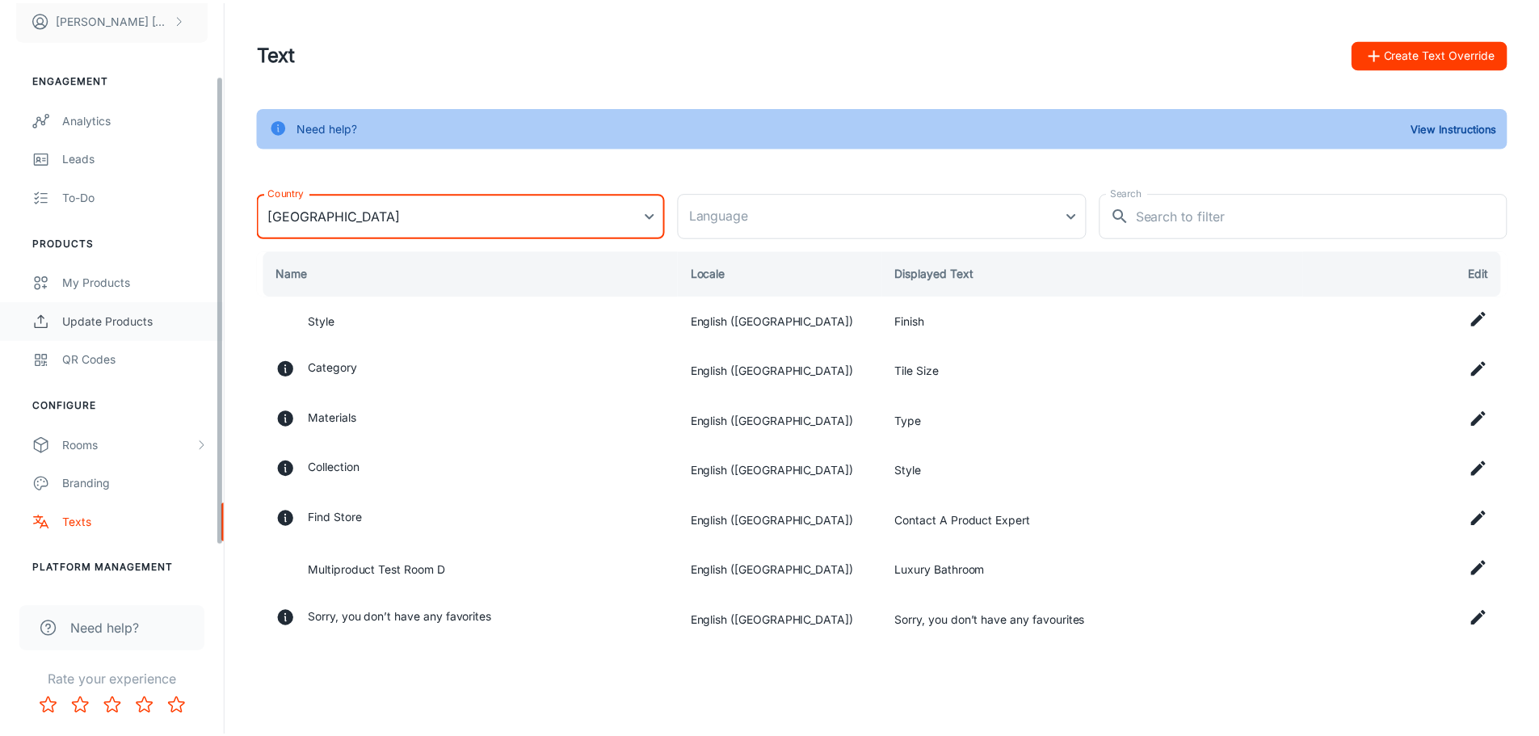
scroll to position [141, 0]
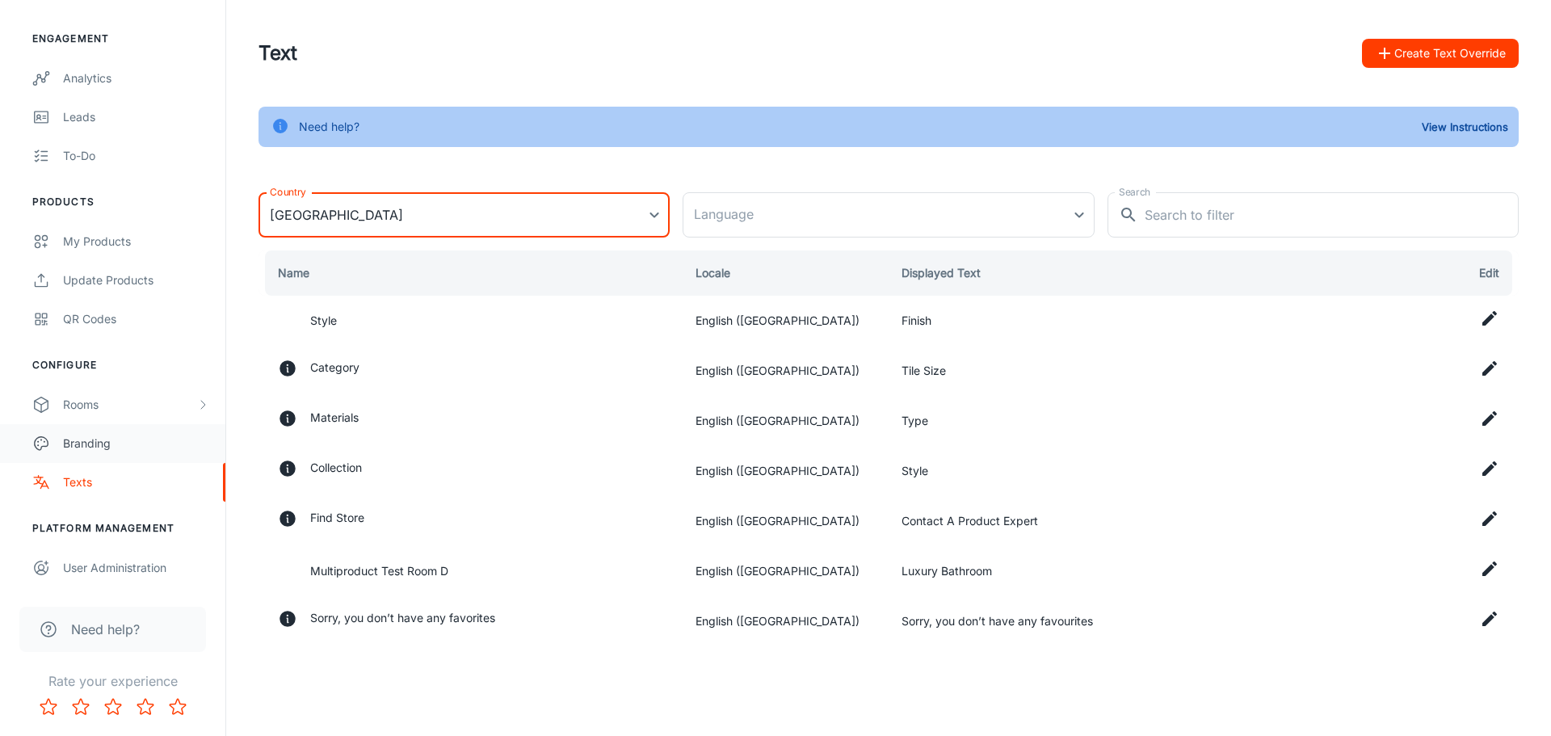
click at [125, 444] on div "Branding" at bounding box center [136, 444] width 146 height 18
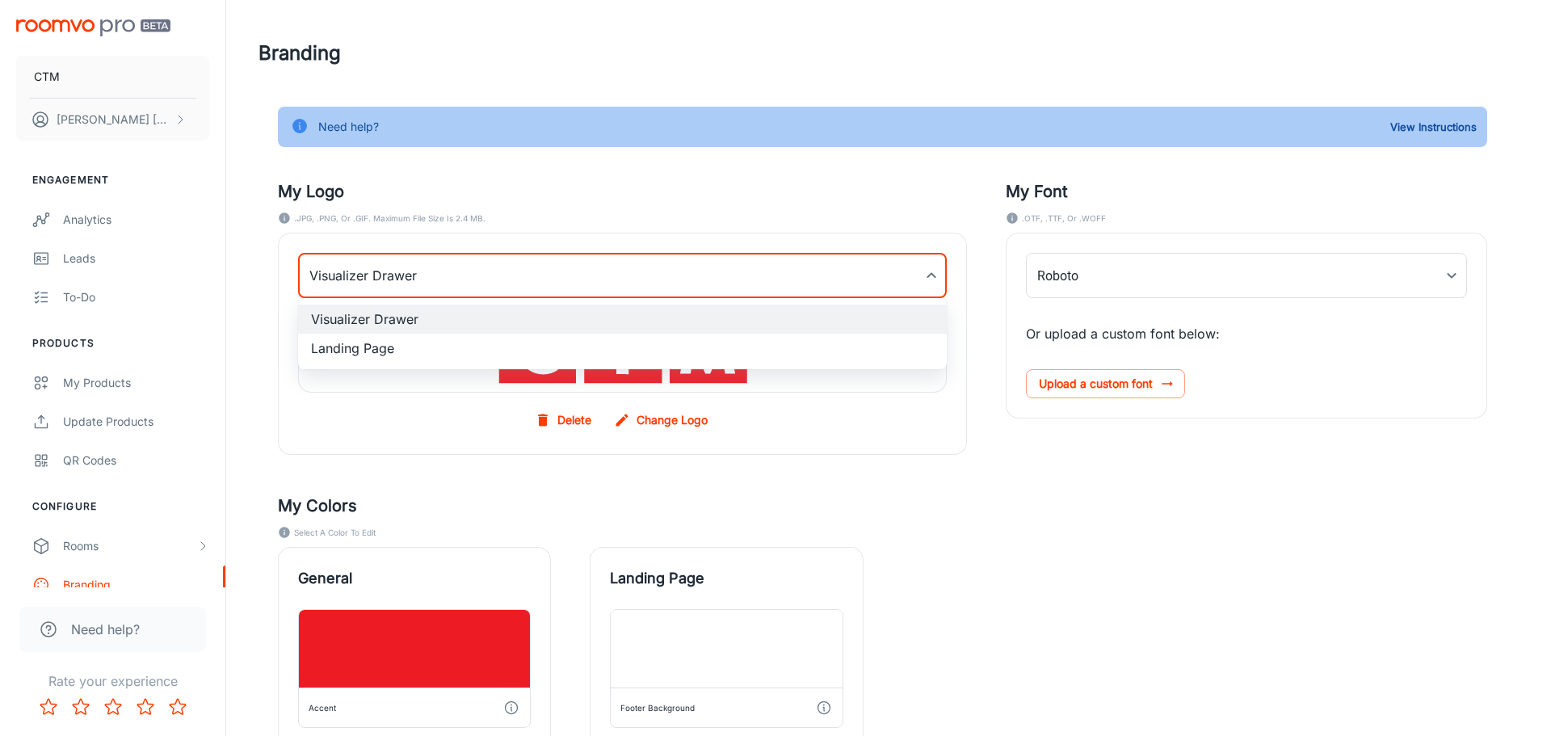
click at [869, 288] on body "CTM [PERSON_NAME] Engagement Analytics Leads To-do Products My Products Update …" at bounding box center [775, 368] width 1551 height 736
click at [869, 287] on div at bounding box center [775, 368] width 1551 height 736
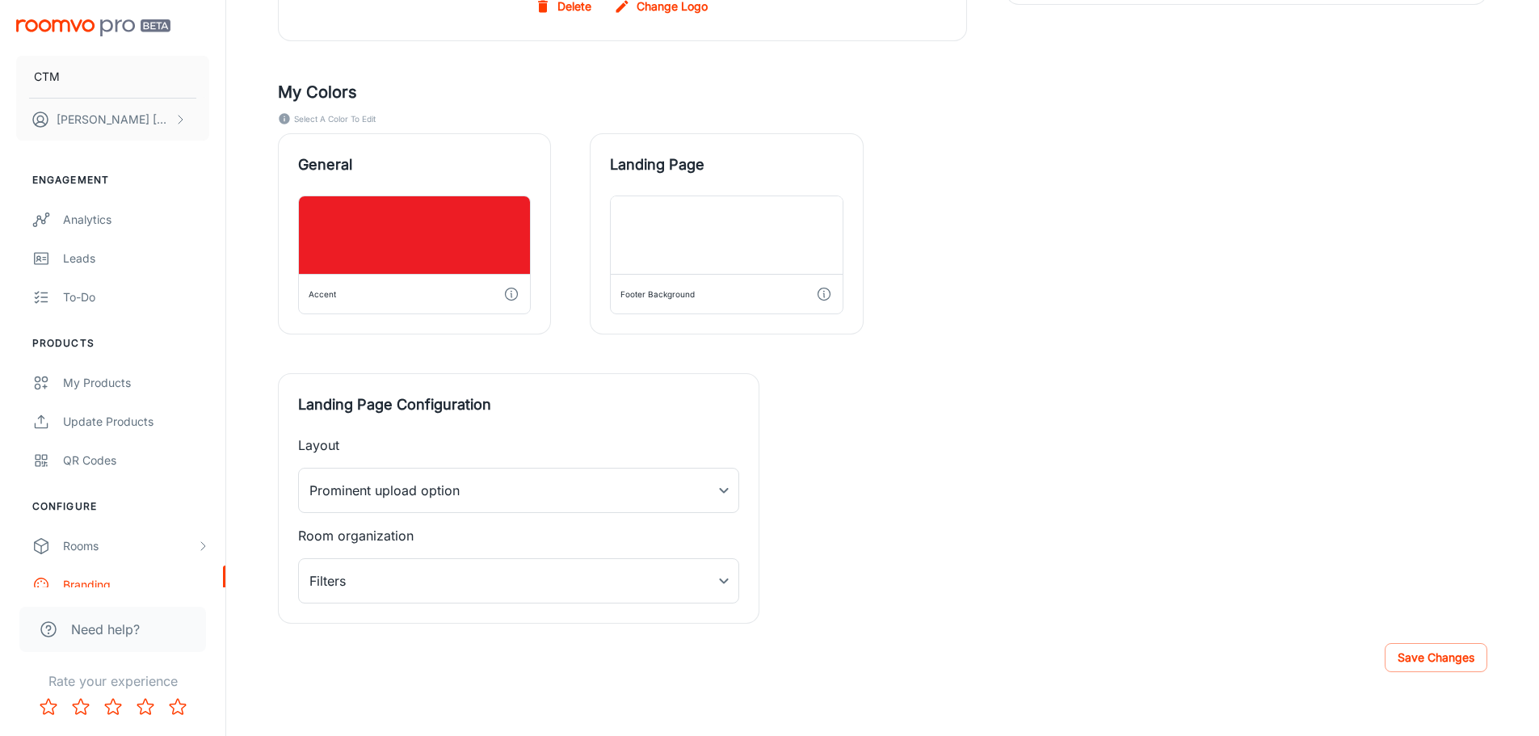
scroll to position [415, 0]
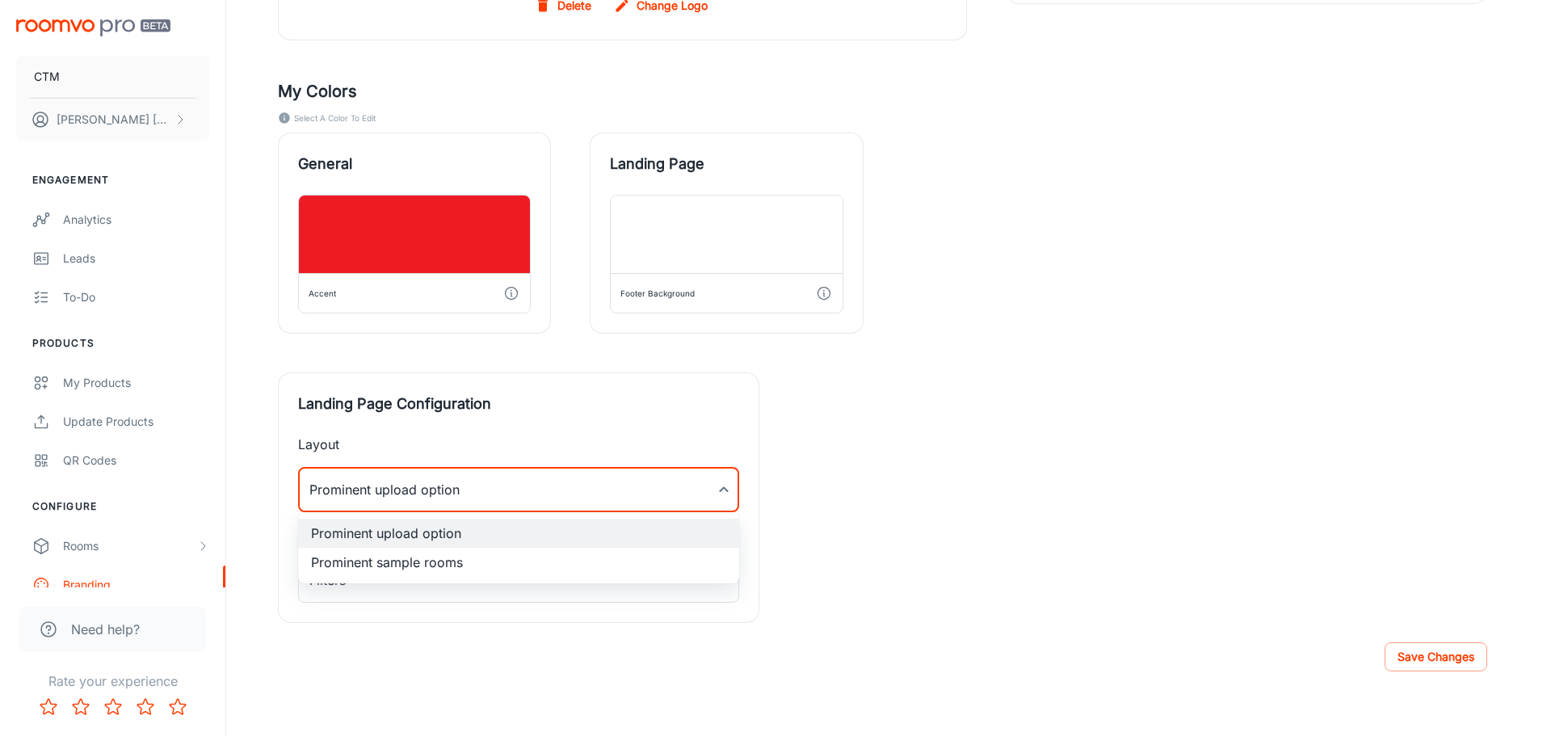
click at [969, 465] on div at bounding box center [775, 368] width 1551 height 736
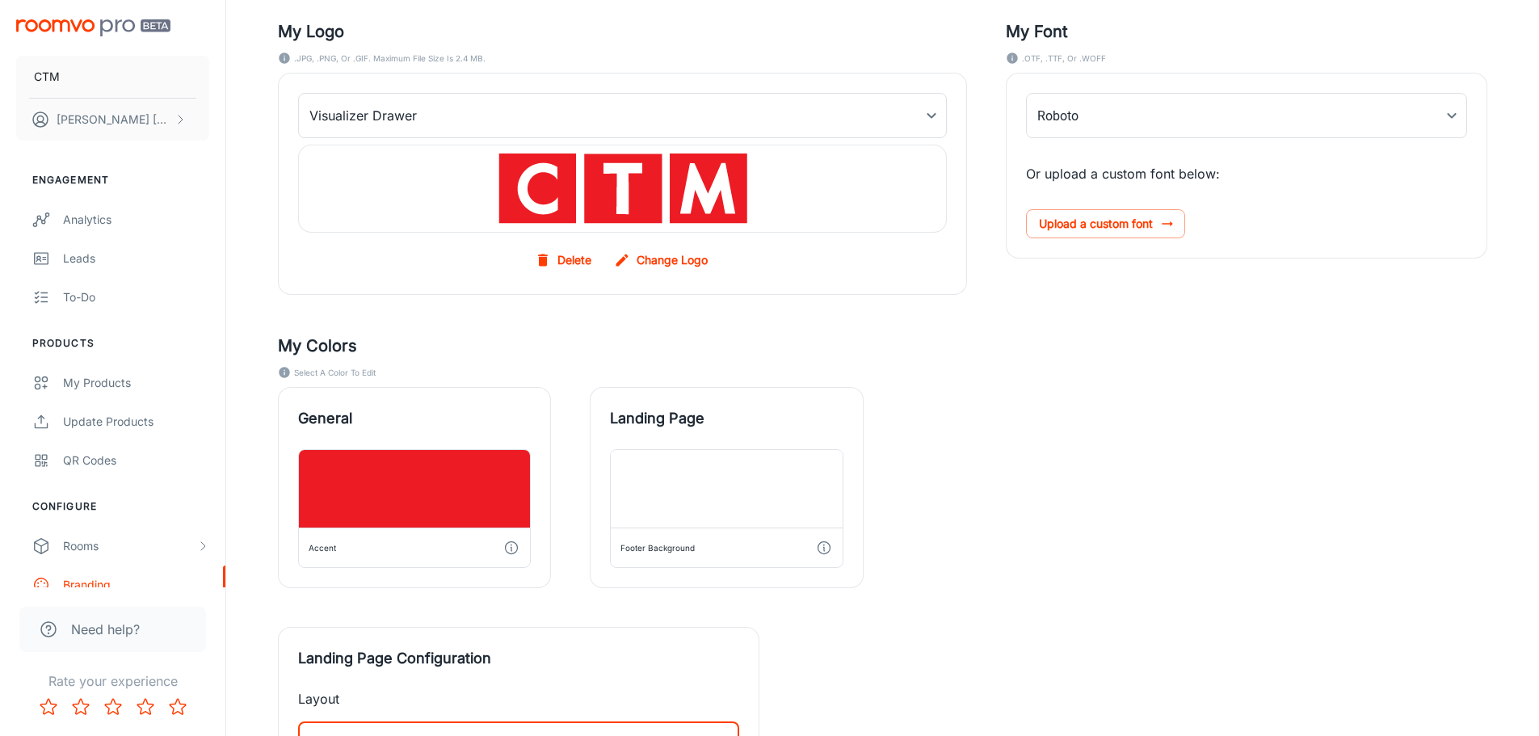
scroll to position [0, 0]
